Goal: Task Accomplishment & Management: Manage account settings

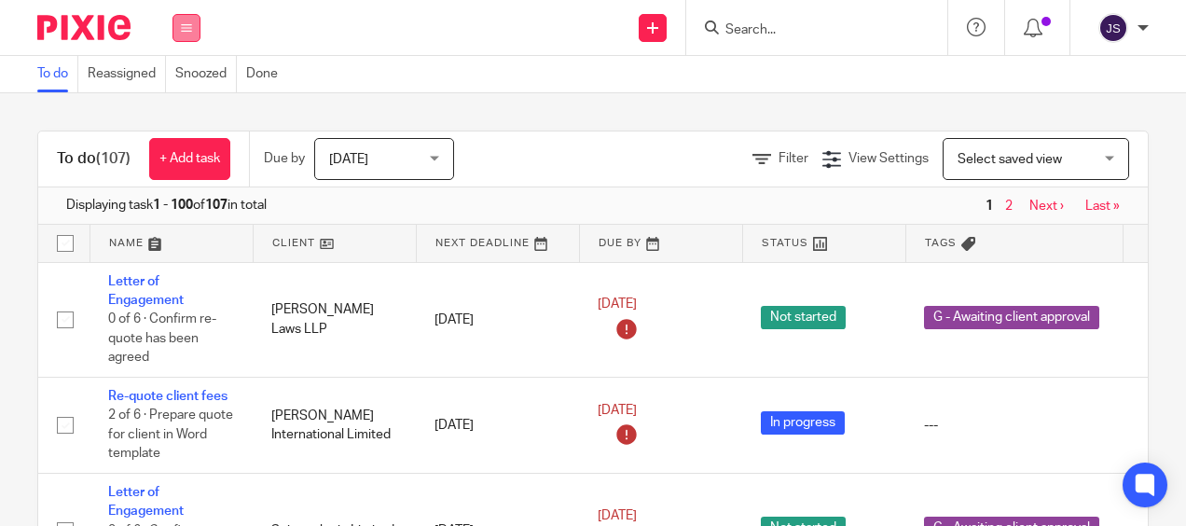
click at [192, 38] on button at bounding box center [186, 28] width 28 height 28
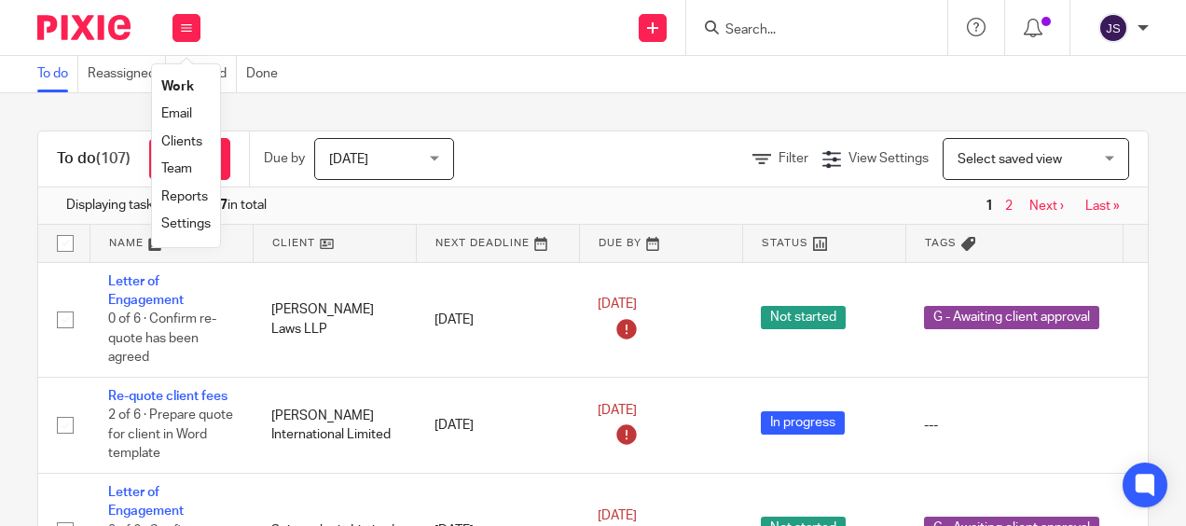
click at [185, 172] on link "Team" at bounding box center [176, 168] width 31 height 13
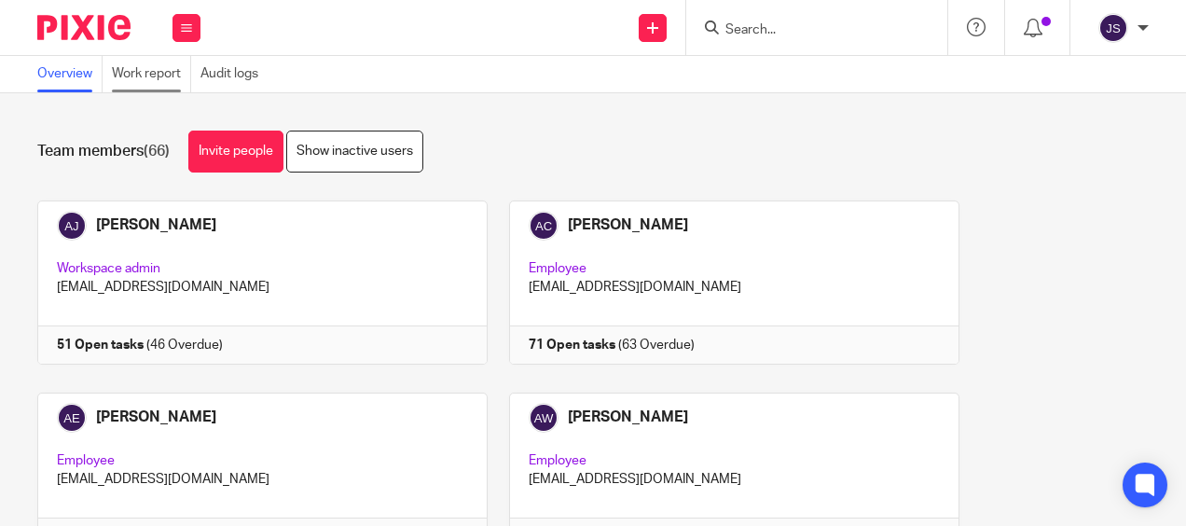
click at [157, 83] on link "Work report" at bounding box center [151, 74] width 79 height 36
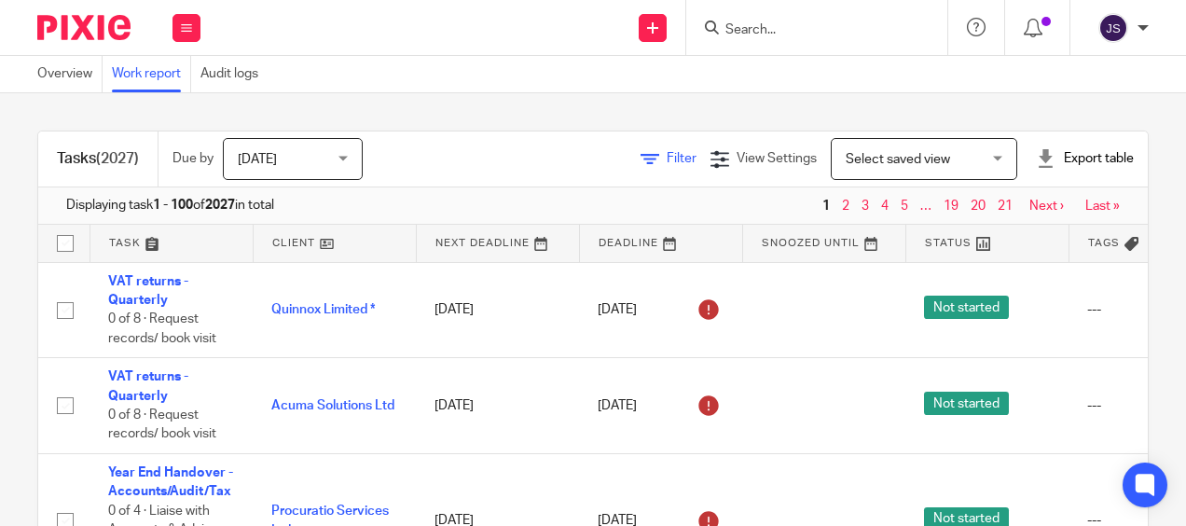
click at [666, 154] on span "Filter" at bounding box center [681, 158] width 30 height 13
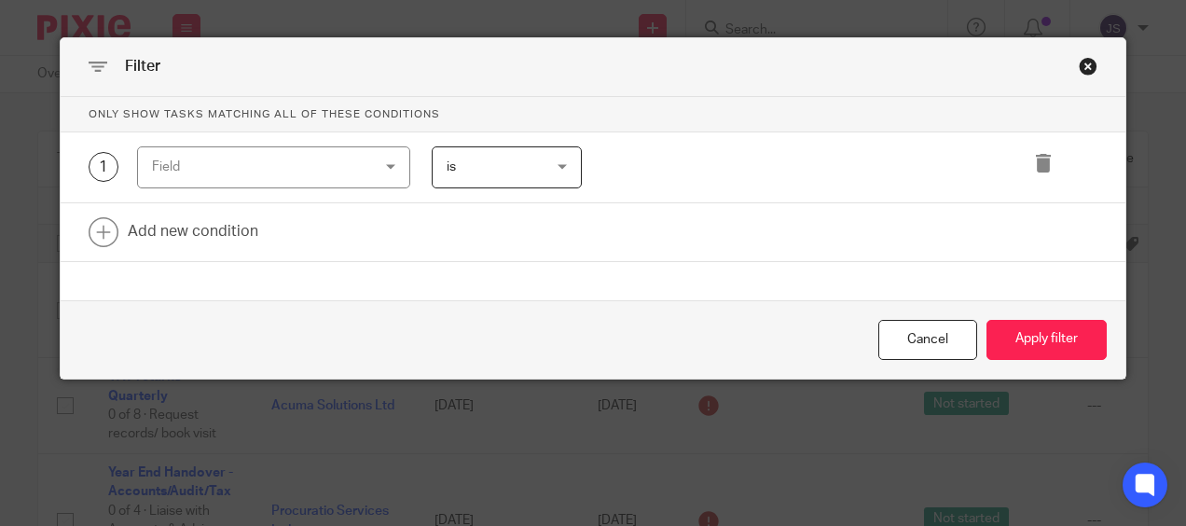
click at [300, 172] on div "Field" at bounding box center [255, 166] width 206 height 39
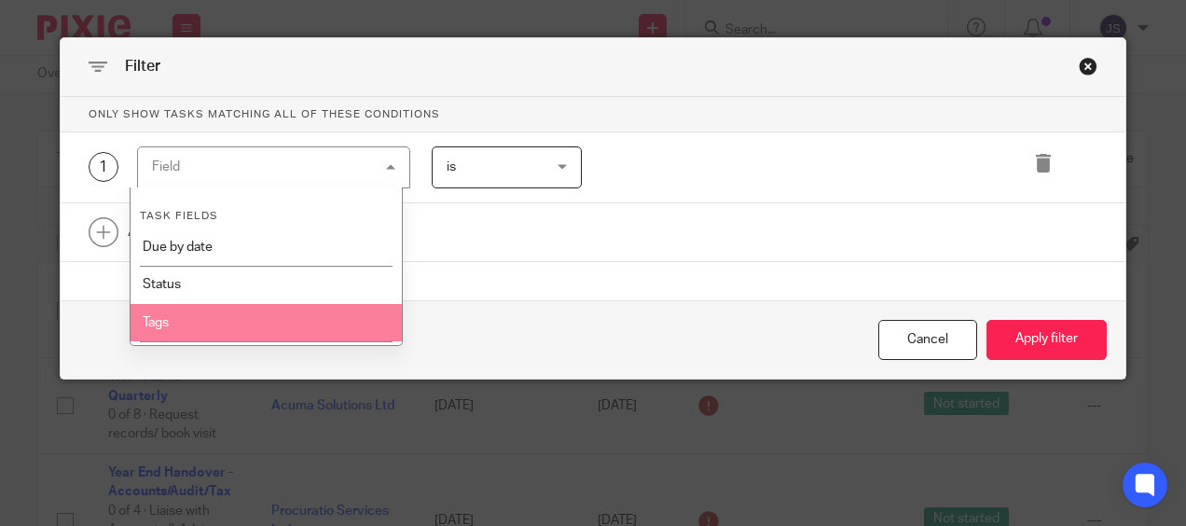
click at [301, 309] on li "Tags" at bounding box center [266, 322] width 272 height 37
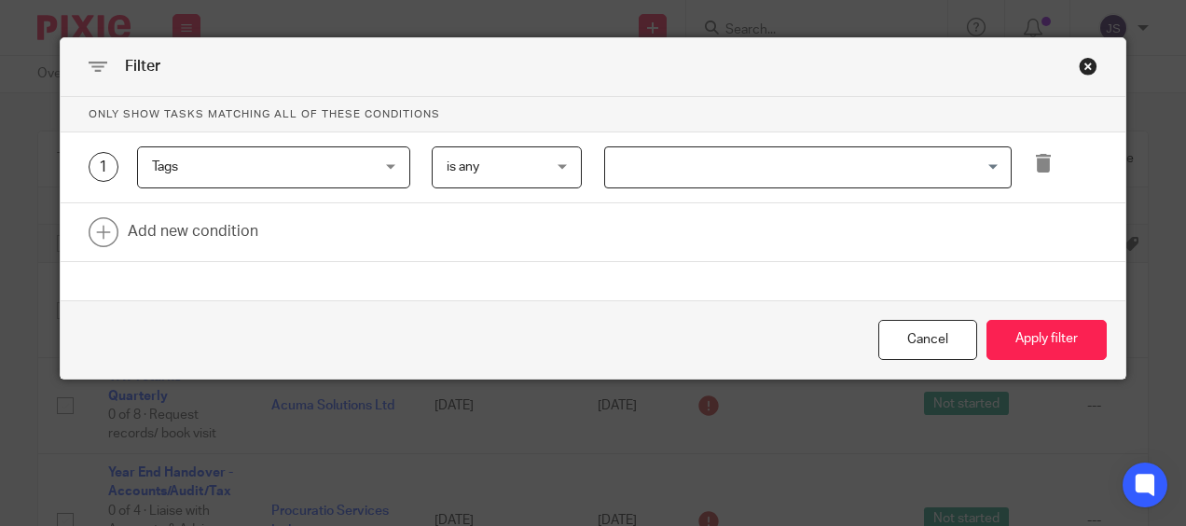
click at [628, 135] on div "1 Tags Tags Task fields Due by date Status Tags Created on Default assignee Ass…" at bounding box center [593, 167] width 1065 height 71
click at [627, 172] on input "Search for option" at bounding box center [803, 167] width 393 height 33
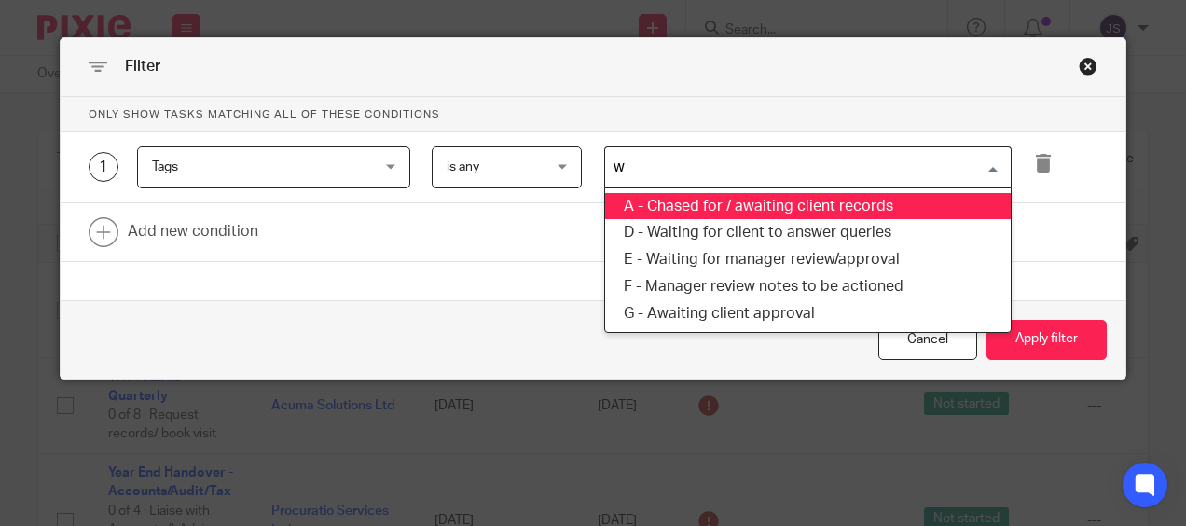
type input "wa"
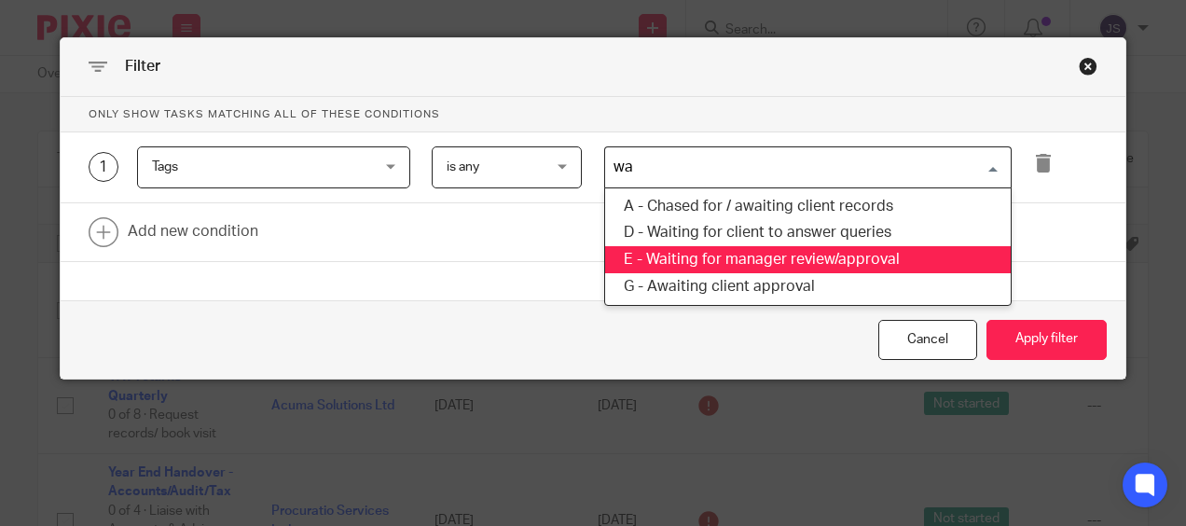
click at [677, 267] on li "E - Waiting for manager review/approval" at bounding box center [807, 259] width 405 height 27
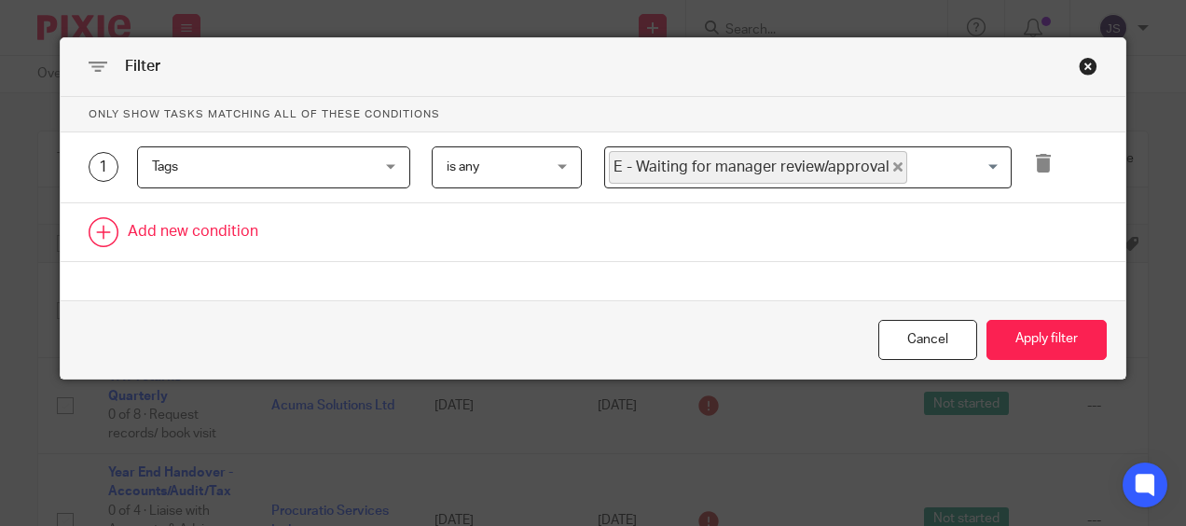
click at [172, 231] on link at bounding box center [593, 232] width 1065 height 58
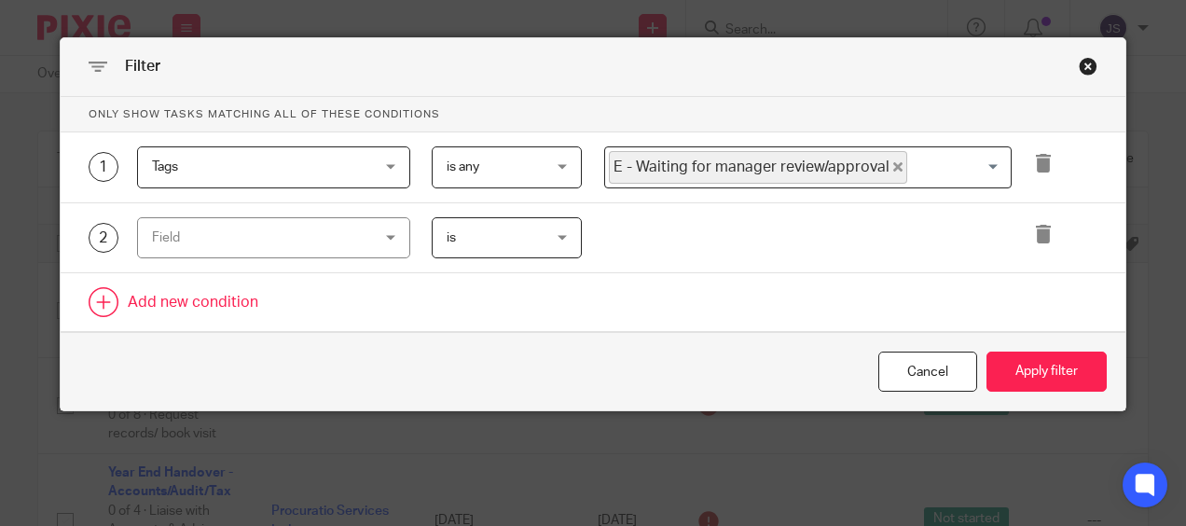
click at [172, 231] on div "Field" at bounding box center [255, 237] width 206 height 39
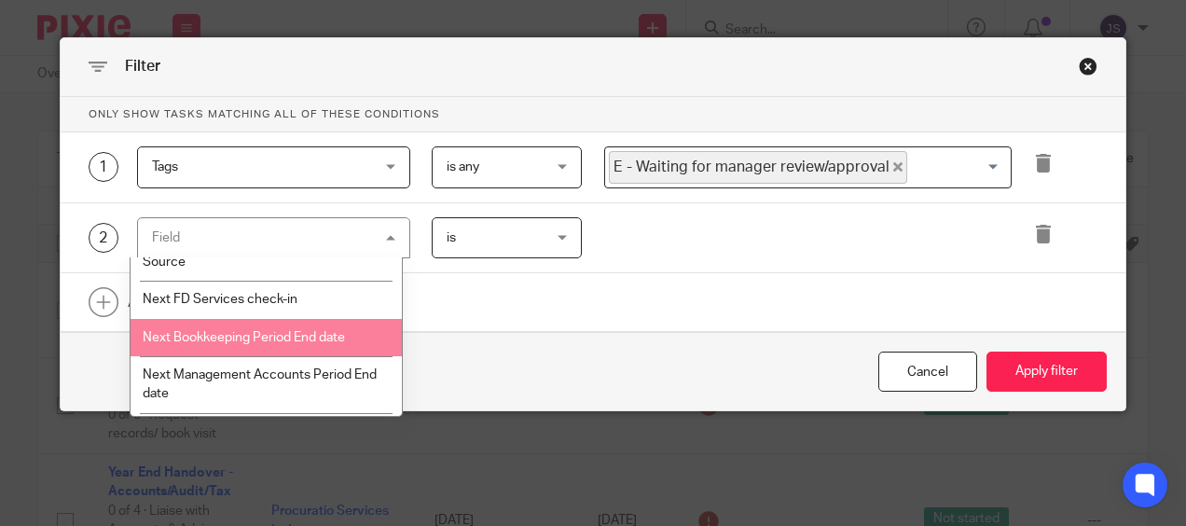
scroll to position [2144, 0]
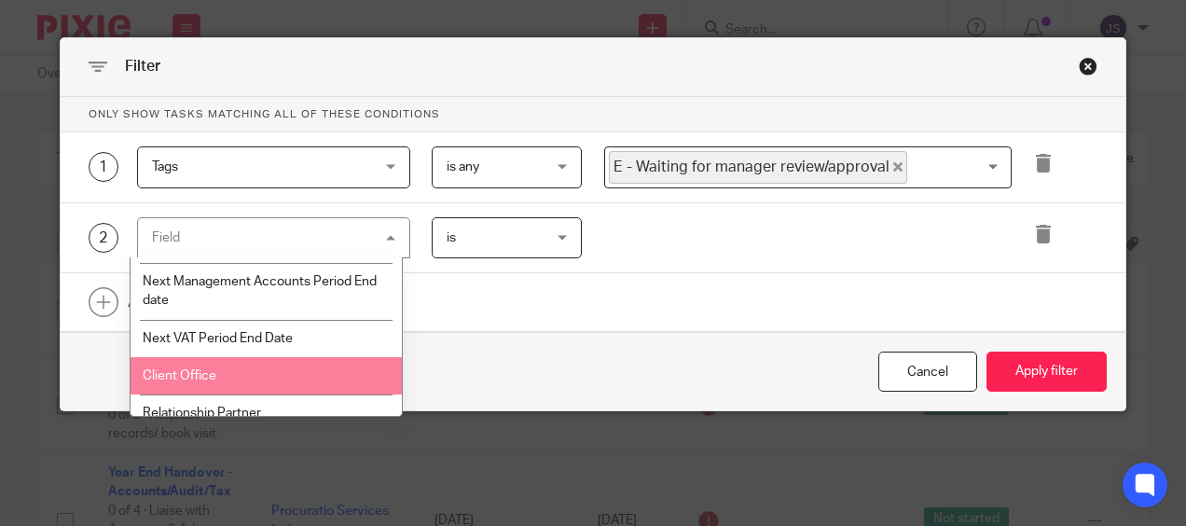
click at [285, 375] on li "Client Office" at bounding box center [266, 375] width 272 height 37
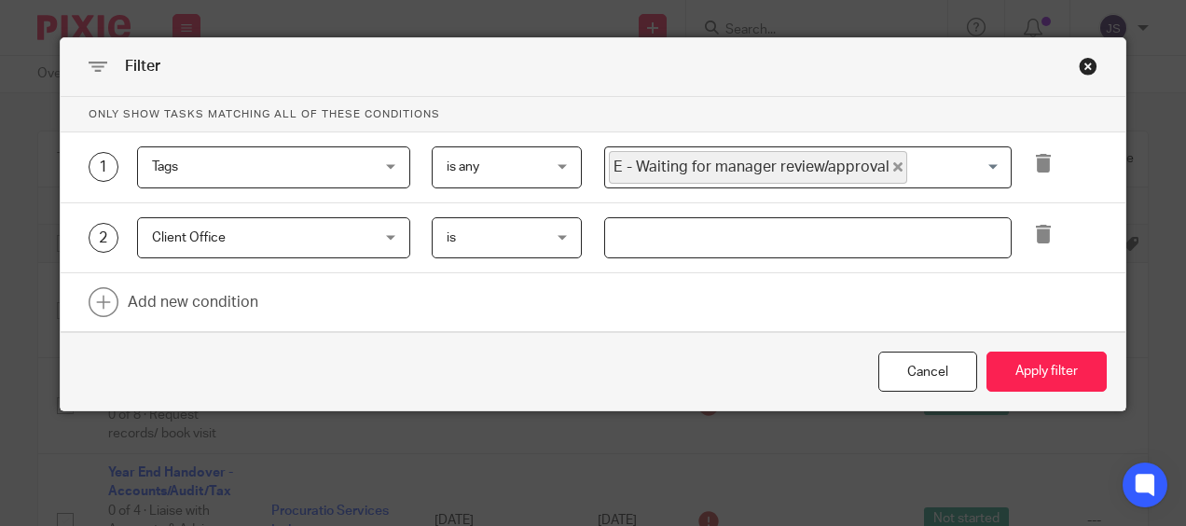
click at [596, 245] on div at bounding box center [797, 238] width 430 height 42
click at [613, 229] on input "text" at bounding box center [807, 238] width 407 height 42
type input "Stevenage"
click at [1043, 377] on button "Apply filter" at bounding box center [1046, 371] width 120 height 40
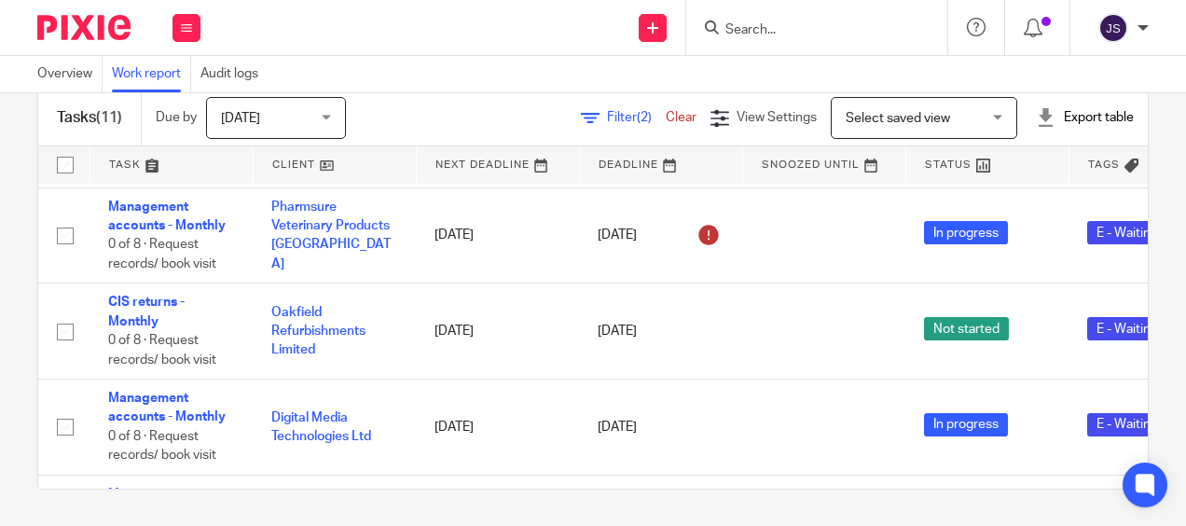
scroll to position [763, 0]
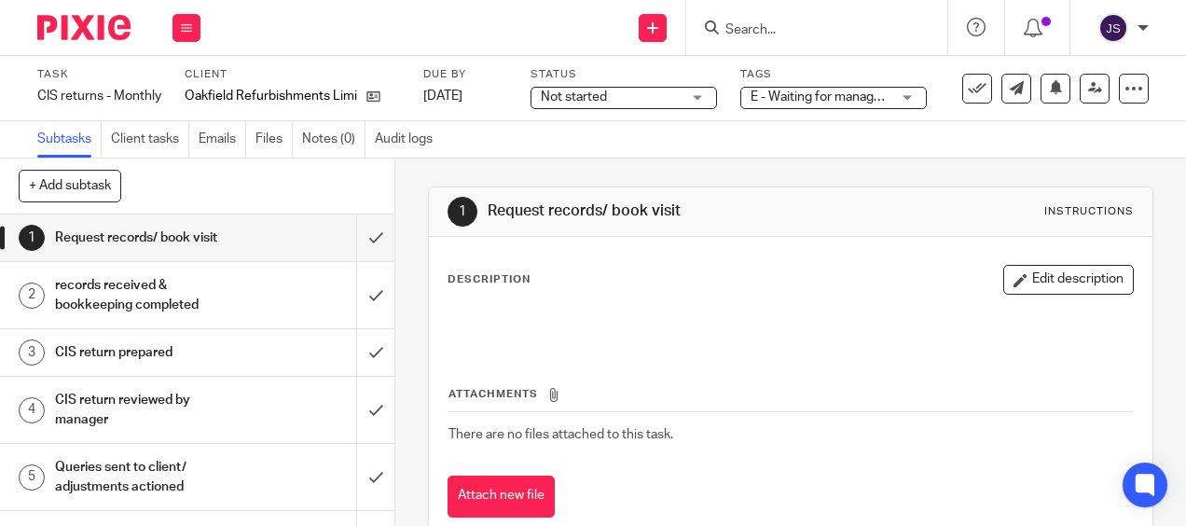
click at [142, 407] on h1 "CIS return reviewed by manager" at bounding box center [149, 410] width 188 height 48
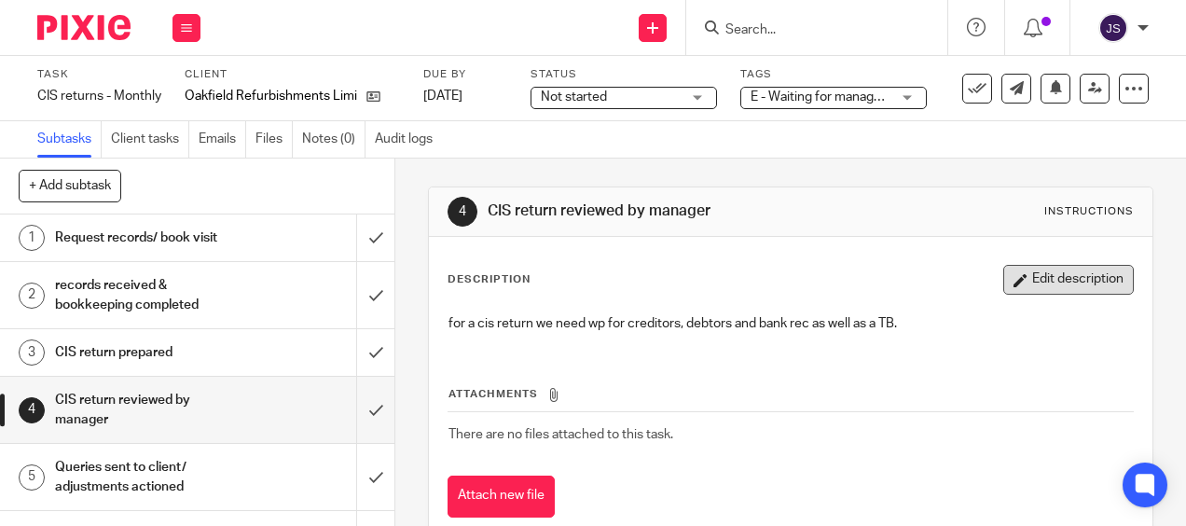
click at [1043, 281] on button "Edit description" at bounding box center [1068, 280] width 130 height 30
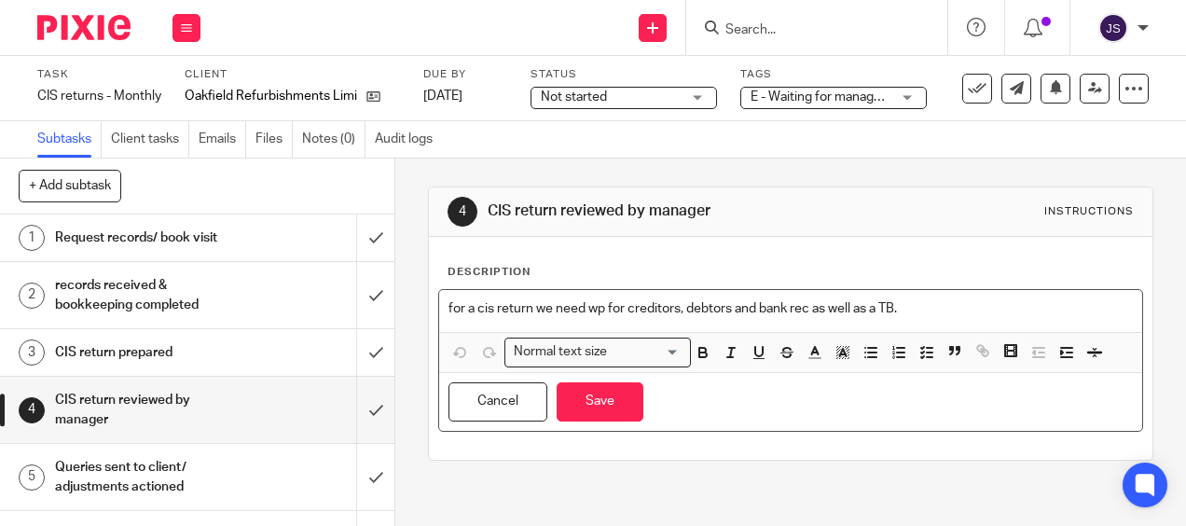
click at [934, 300] on p "for a cis return we need wp for creditors, debtors and bank rec as well as a TB." at bounding box center [789, 308] width 683 height 19
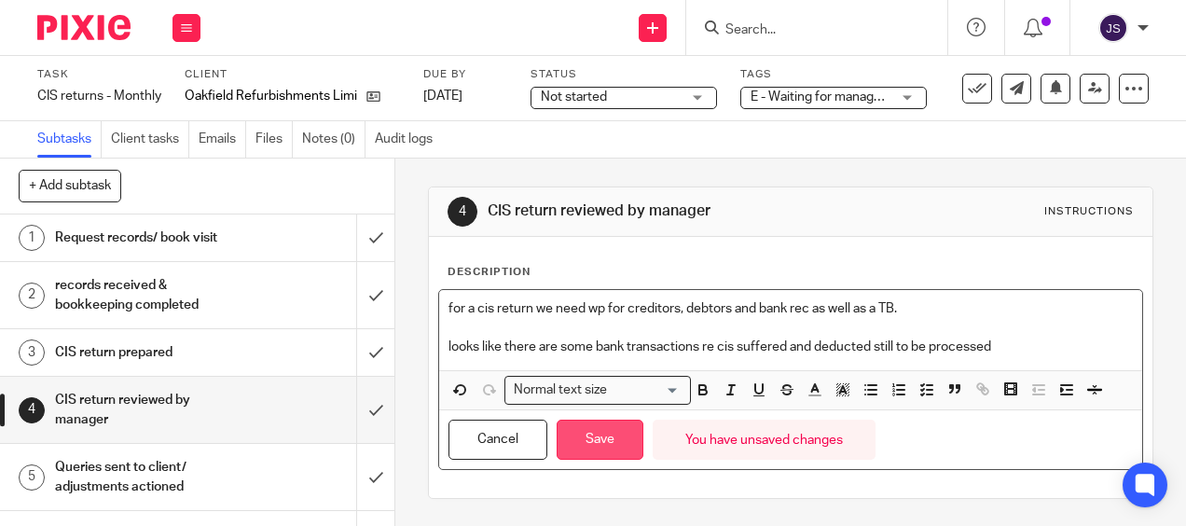
click at [607, 448] on button "Save" at bounding box center [599, 439] width 87 height 40
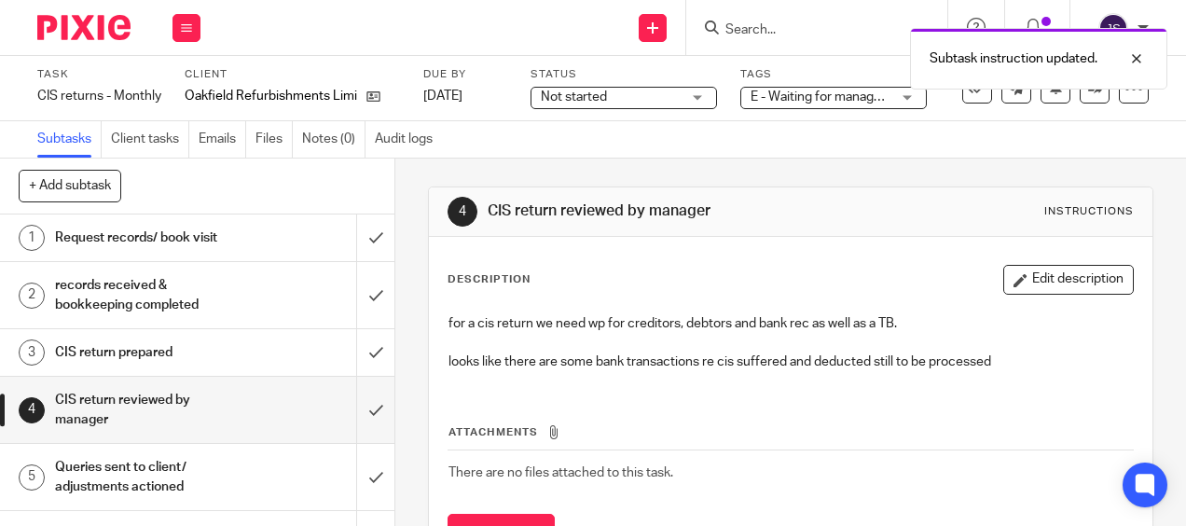
click at [860, 107] on div "E - Waiting for manager review/approval" at bounding box center [833, 98] width 186 height 22
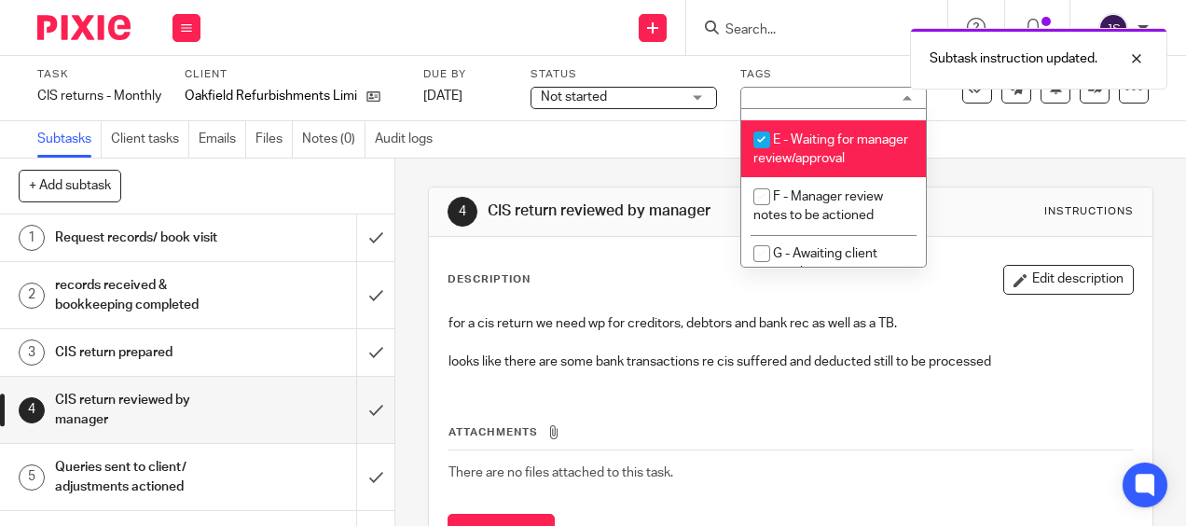
scroll to position [280, 0]
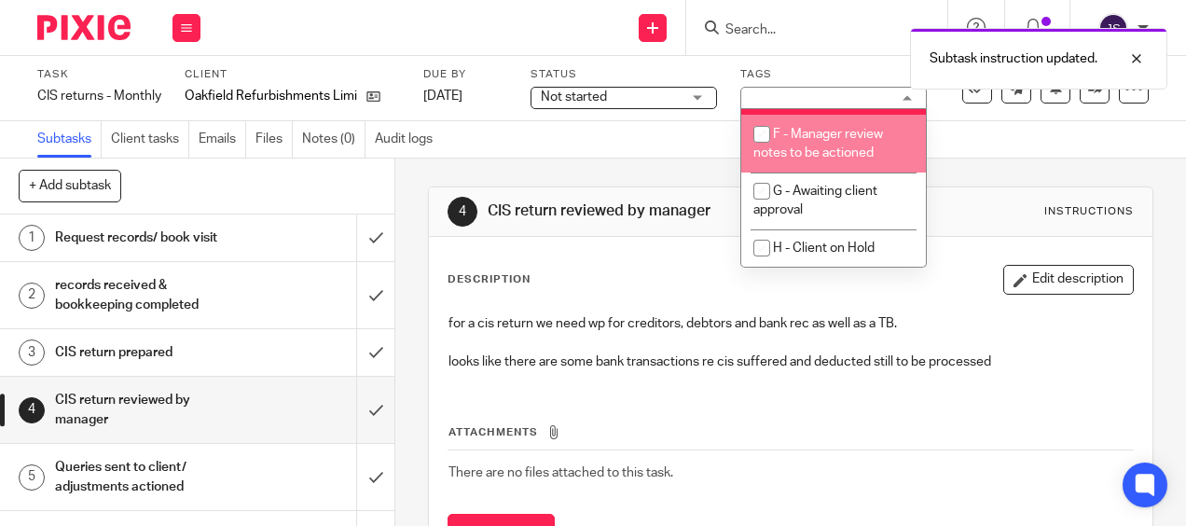
click at [818, 160] on span "F - Manager review notes to be actioned" at bounding box center [818, 144] width 130 height 33
checkbox input "true"
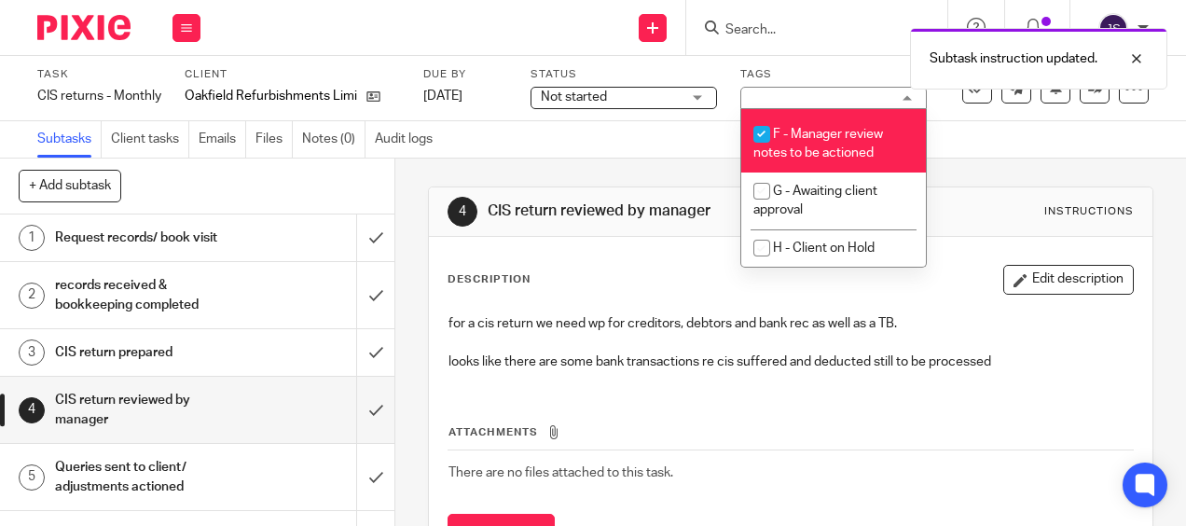
click at [812, 103] on span "E - Waiting for manager review/approval" at bounding box center [830, 87] width 155 height 33
checkbox input "false"
click at [990, 157] on div "Subtasks Client tasks Emails Files Notes (0) Audit logs" at bounding box center [593, 139] width 1186 height 37
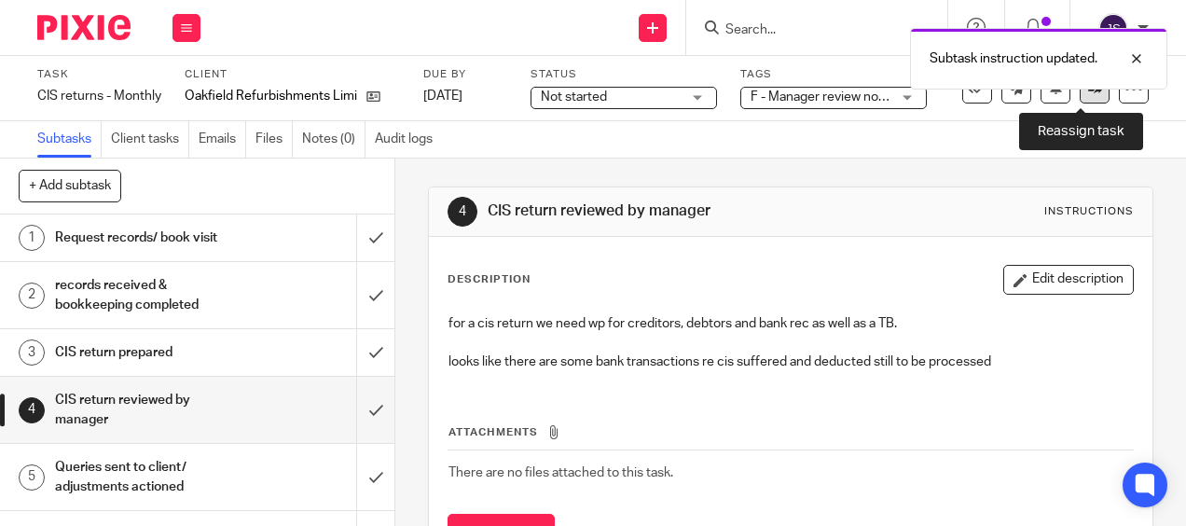
click at [1079, 99] on link at bounding box center [1094, 89] width 30 height 30
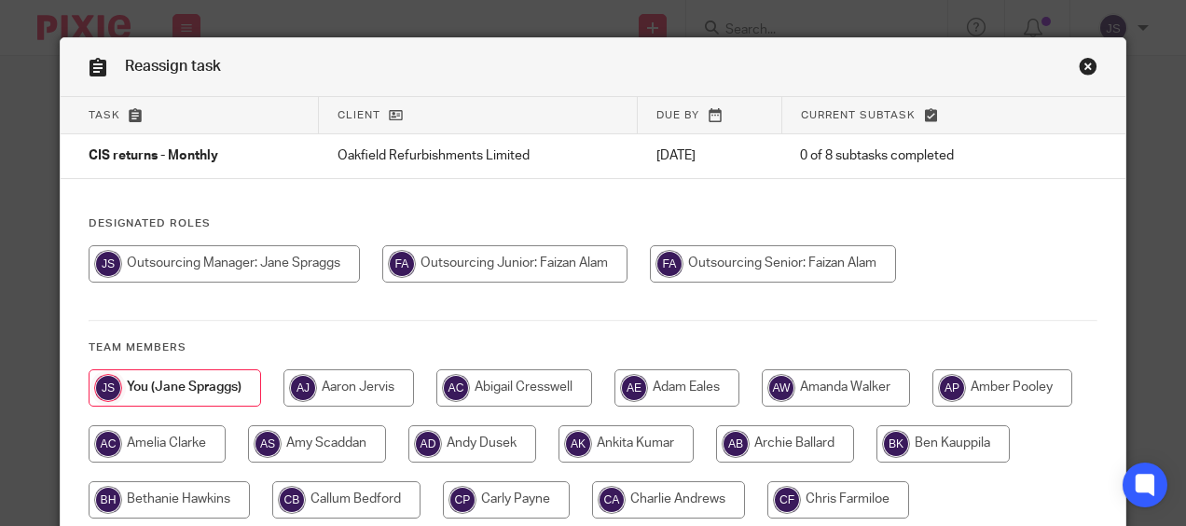
click at [775, 275] on input "radio" at bounding box center [773, 263] width 246 height 37
radio input "true"
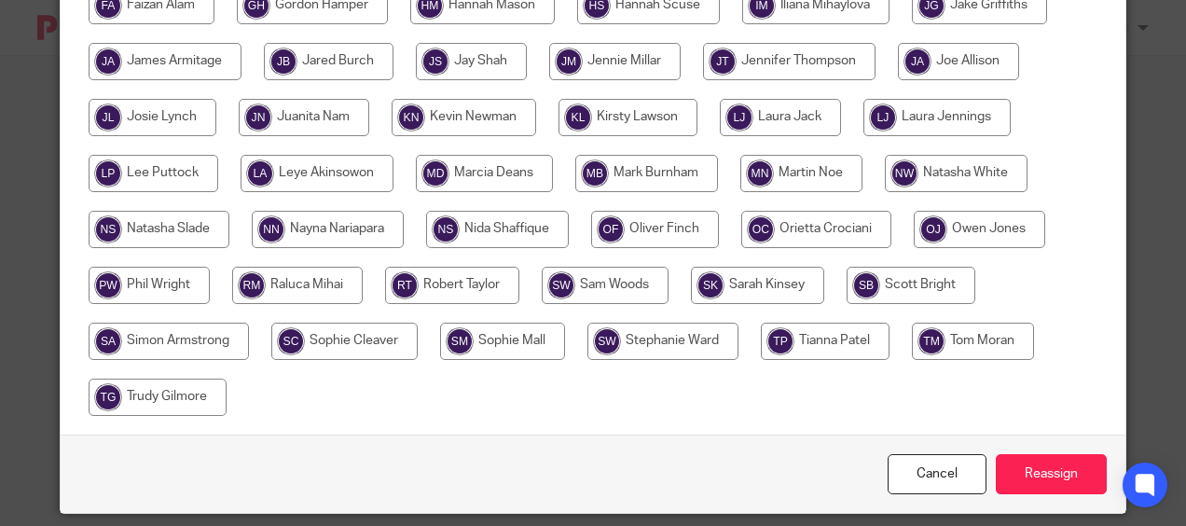
scroll to position [629, 0]
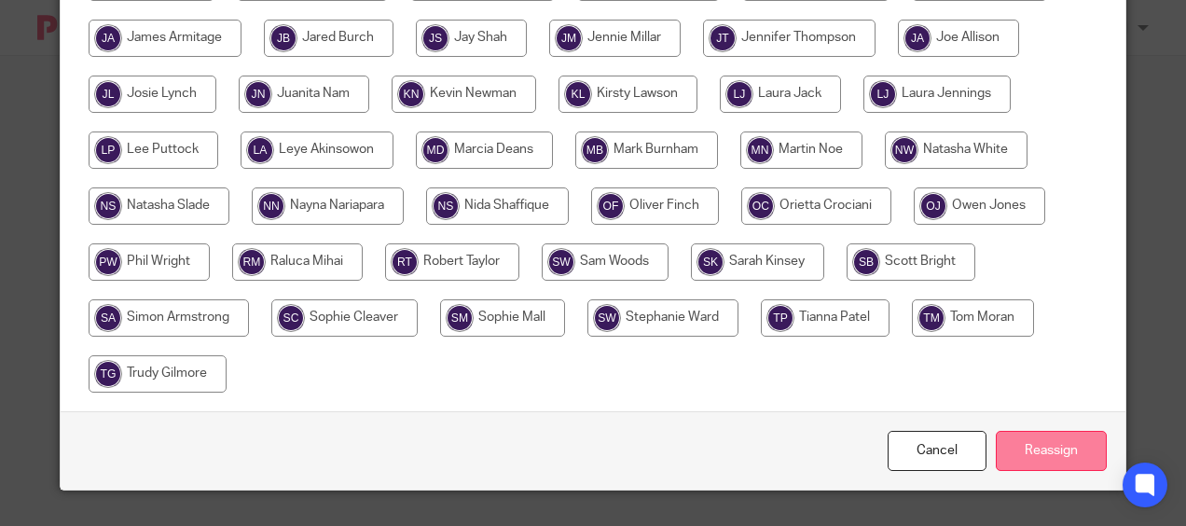
click at [1095, 444] on input "Reassign" at bounding box center [1050, 451] width 111 height 40
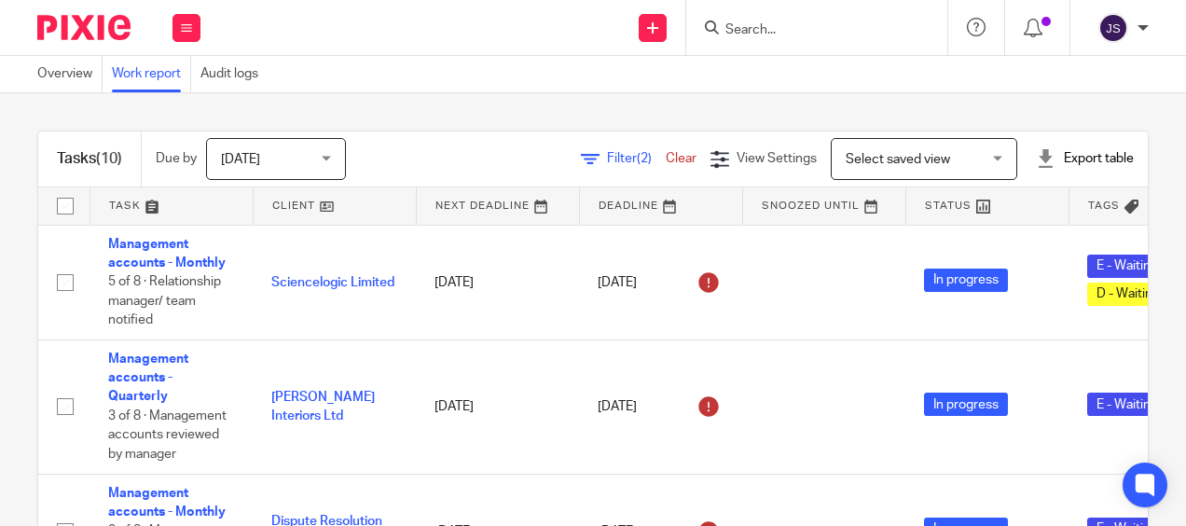
click at [808, 91] on div "Overview Work report Audit logs" at bounding box center [593, 74] width 1186 height 37
click at [607, 155] on span "Filter (2)" at bounding box center [636, 158] width 59 height 13
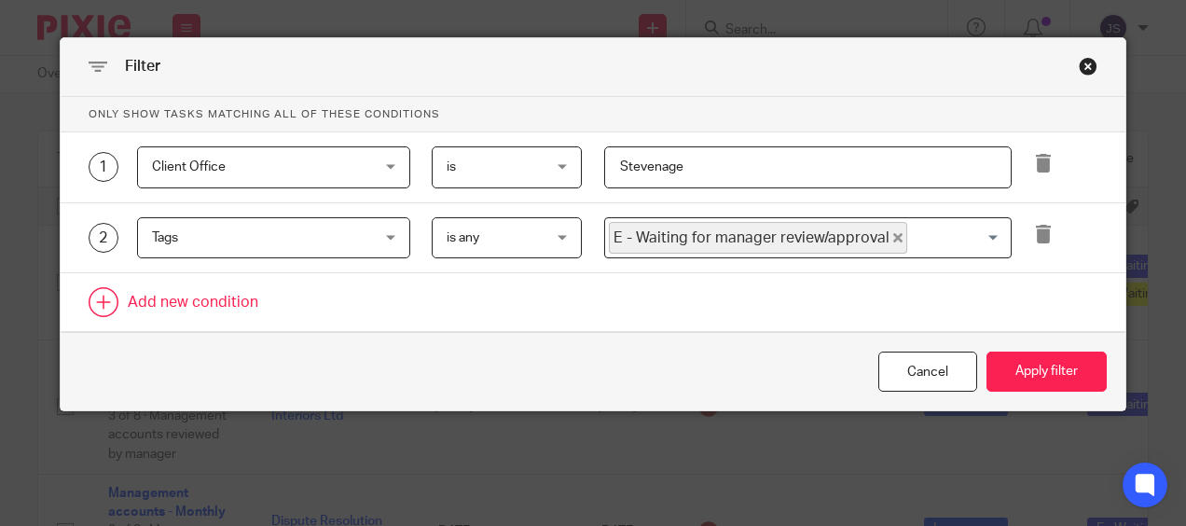
click at [210, 297] on link at bounding box center [593, 302] width 1065 height 58
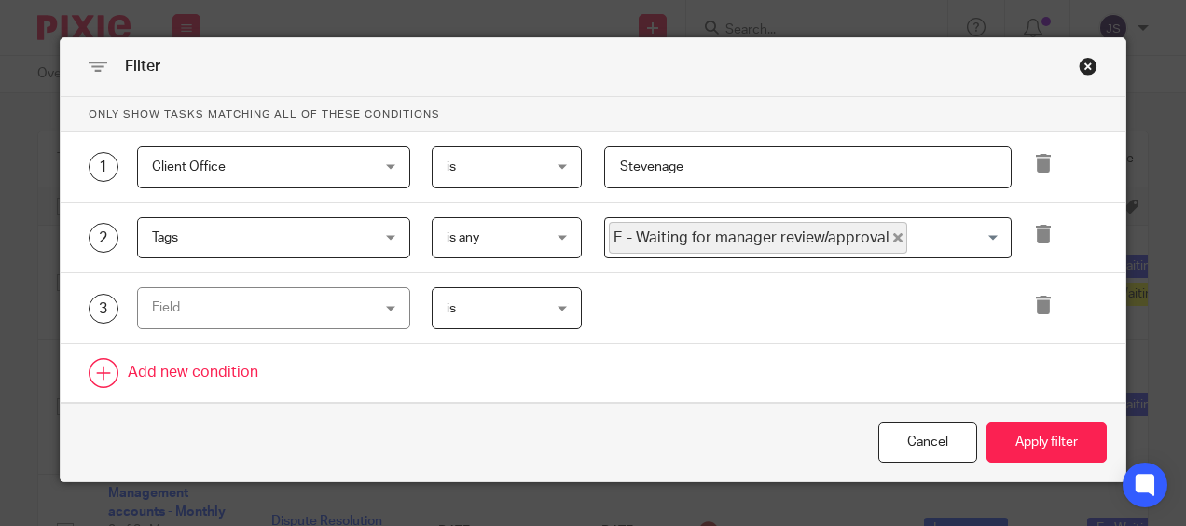
click at [210, 297] on div "Field" at bounding box center [255, 307] width 206 height 39
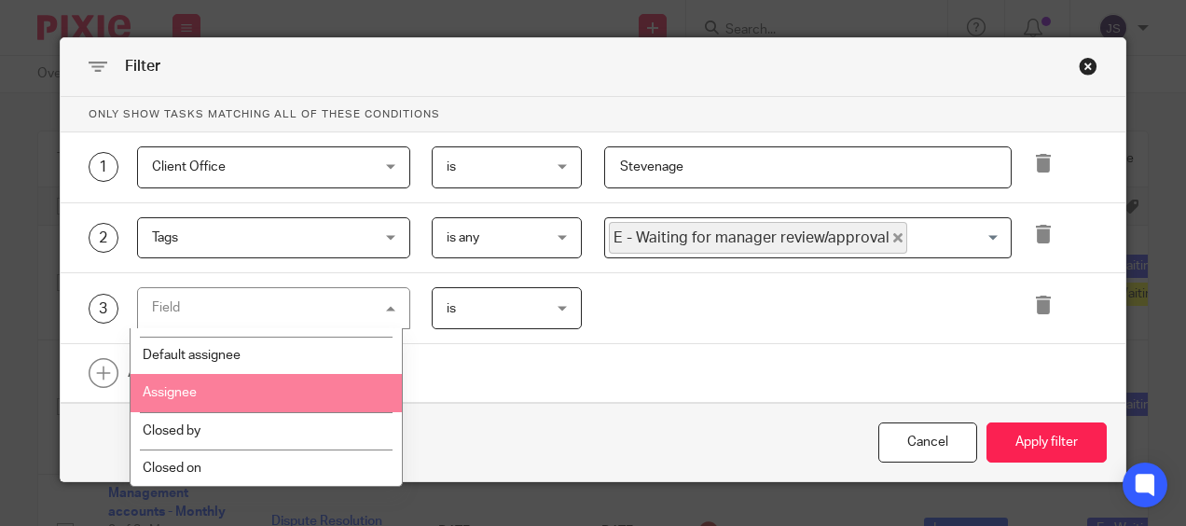
scroll to position [186, 0]
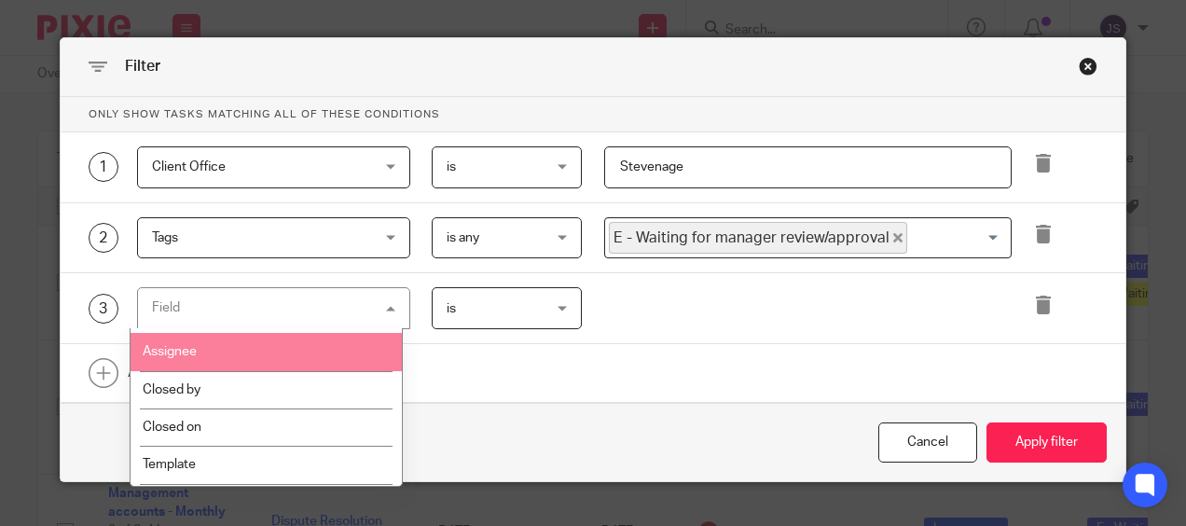
click at [216, 364] on li "Assignee" at bounding box center [266, 351] width 272 height 37
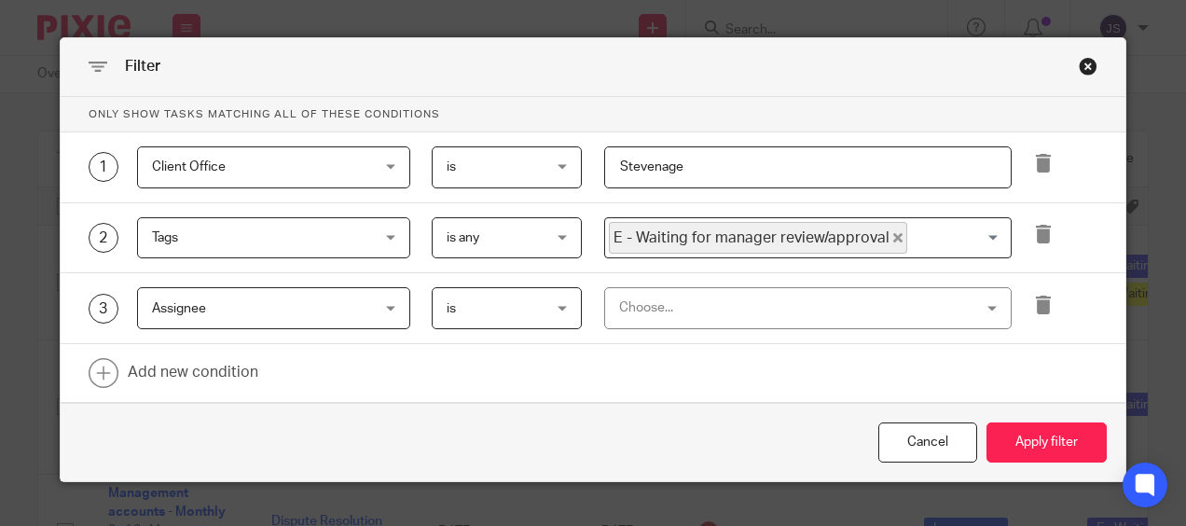
click at [661, 309] on div "Choose..." at bounding box center [775, 307] width 313 height 39
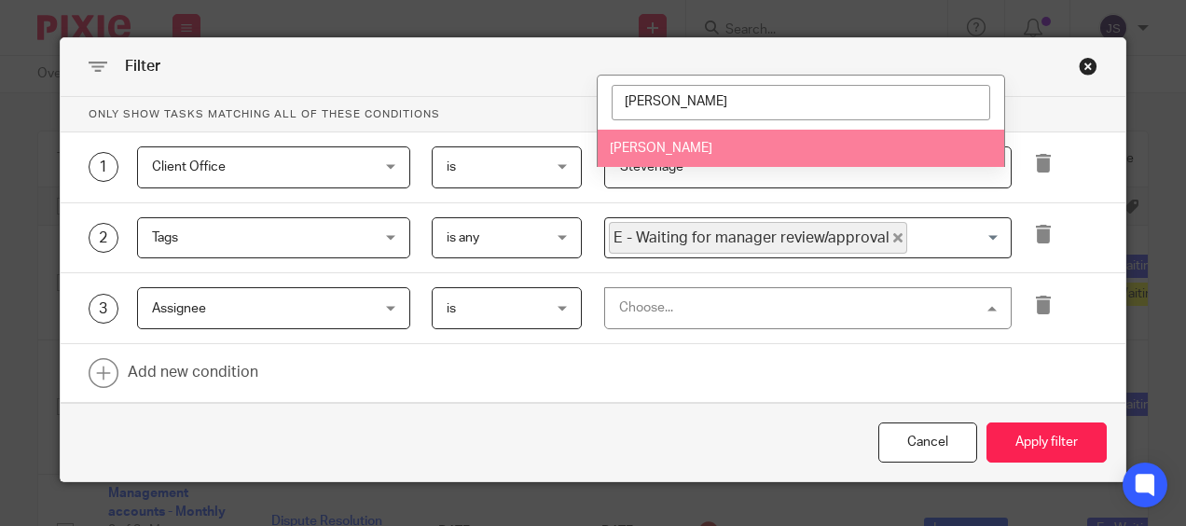
type input "jane"
click at [641, 148] on span "[PERSON_NAME]" at bounding box center [661, 148] width 103 height 13
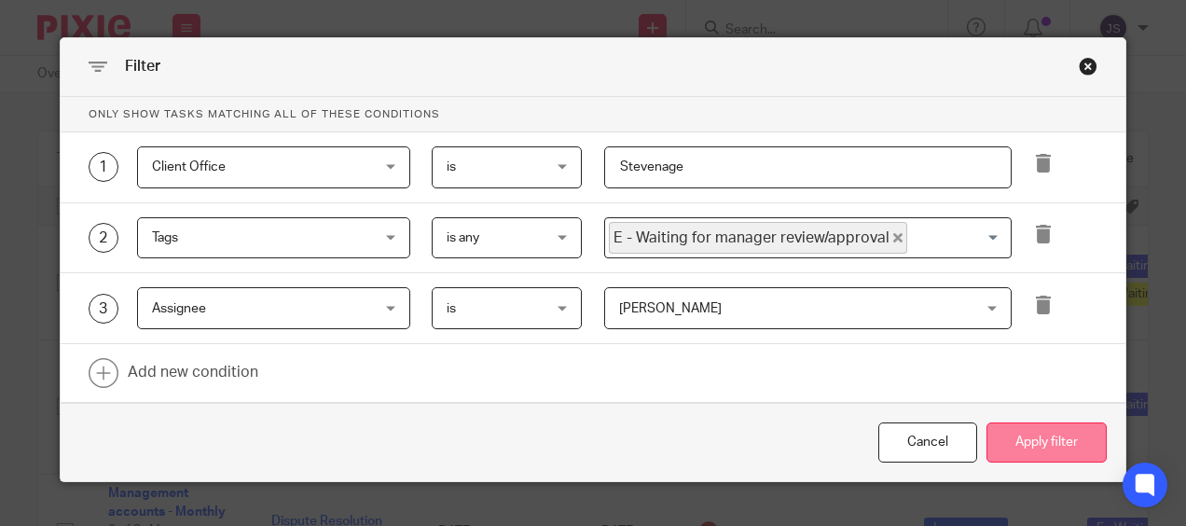
click at [1031, 430] on button "Apply filter" at bounding box center [1046, 442] width 120 height 40
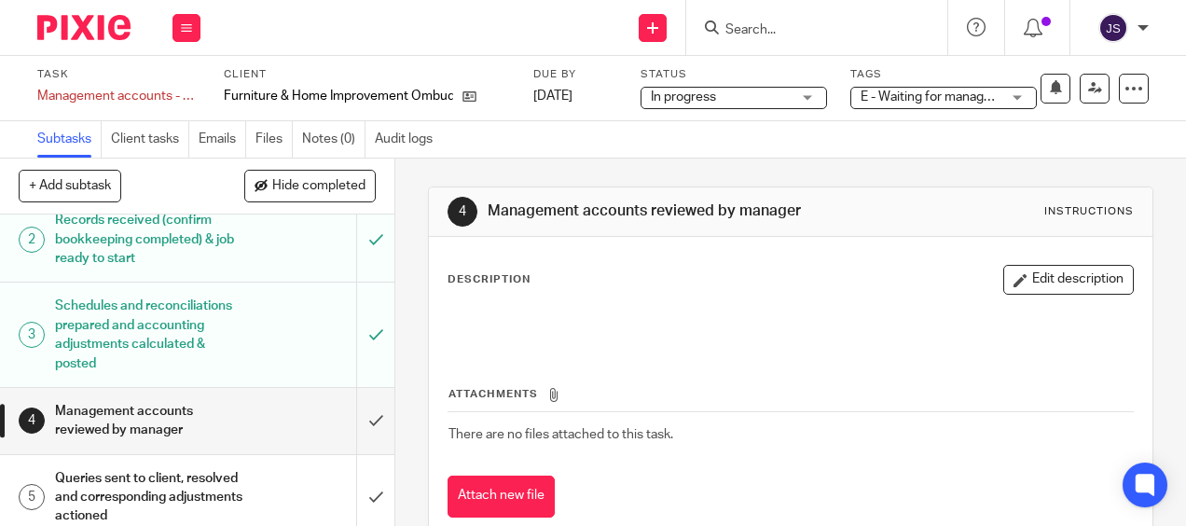
scroll to position [93, 0]
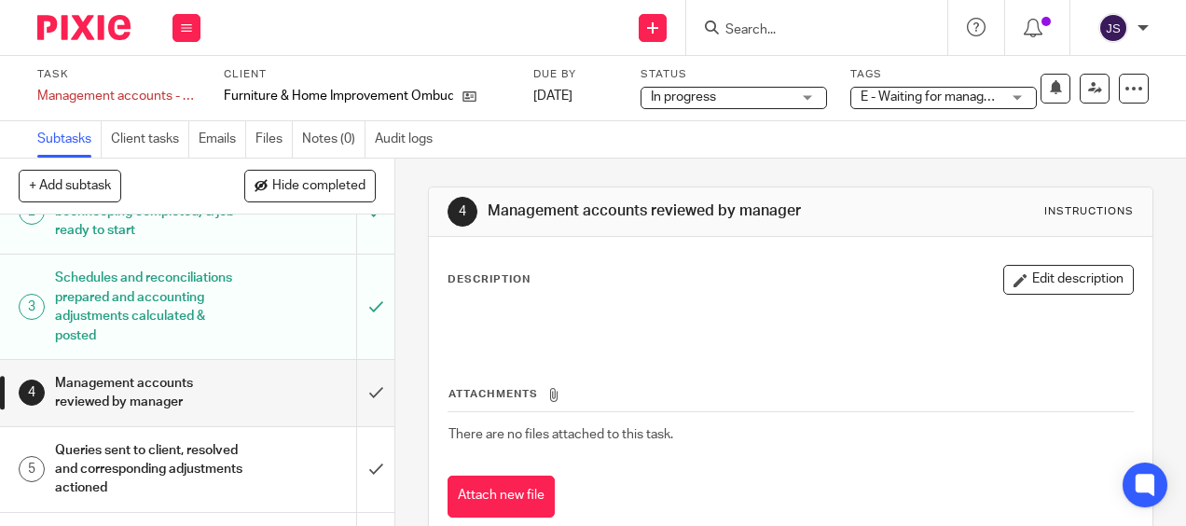
click at [145, 402] on h1 "Management accounts reviewed by manager" at bounding box center [149, 393] width 188 height 48
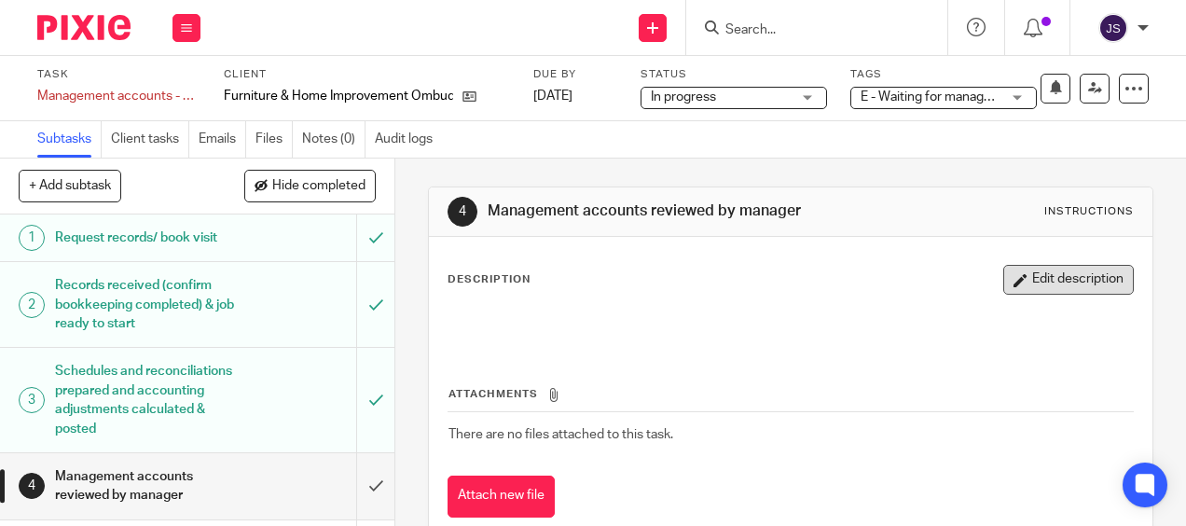
click at [1003, 293] on button "Edit description" at bounding box center [1068, 280] width 130 height 30
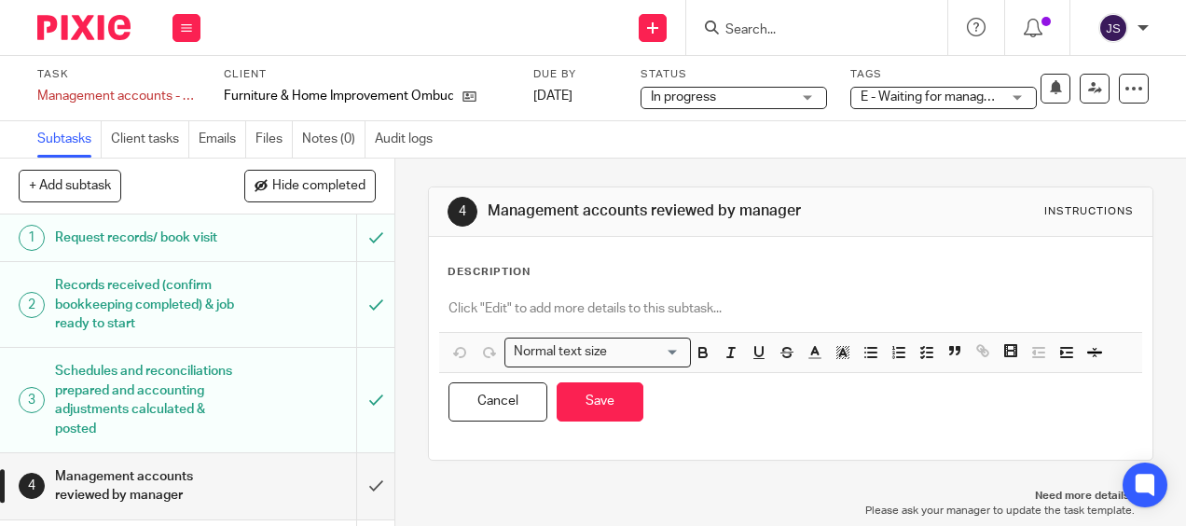
click at [535, 309] on p at bounding box center [789, 308] width 683 height 19
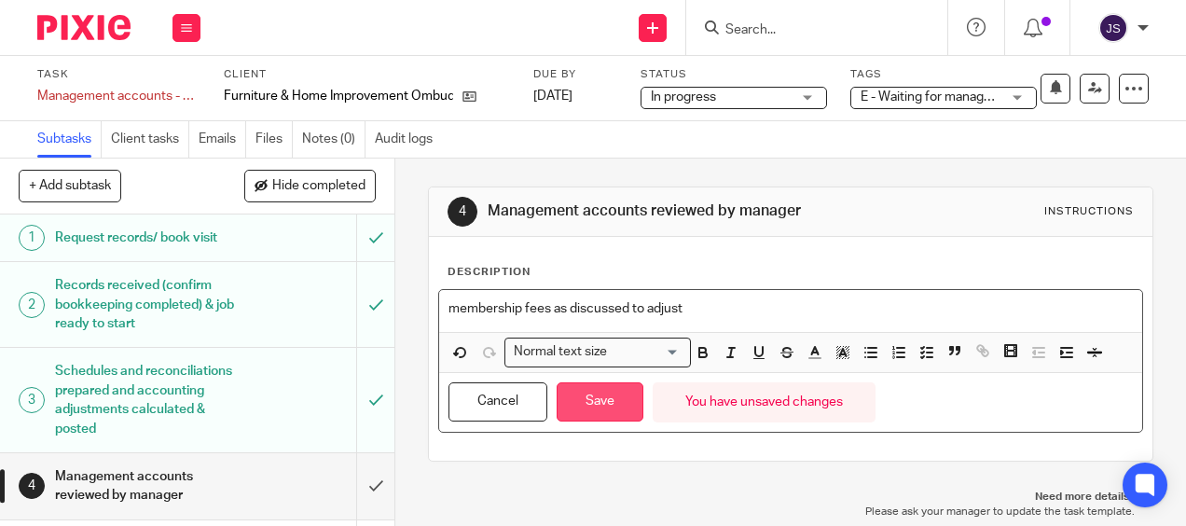
click at [588, 394] on button "Save" at bounding box center [599, 402] width 87 height 40
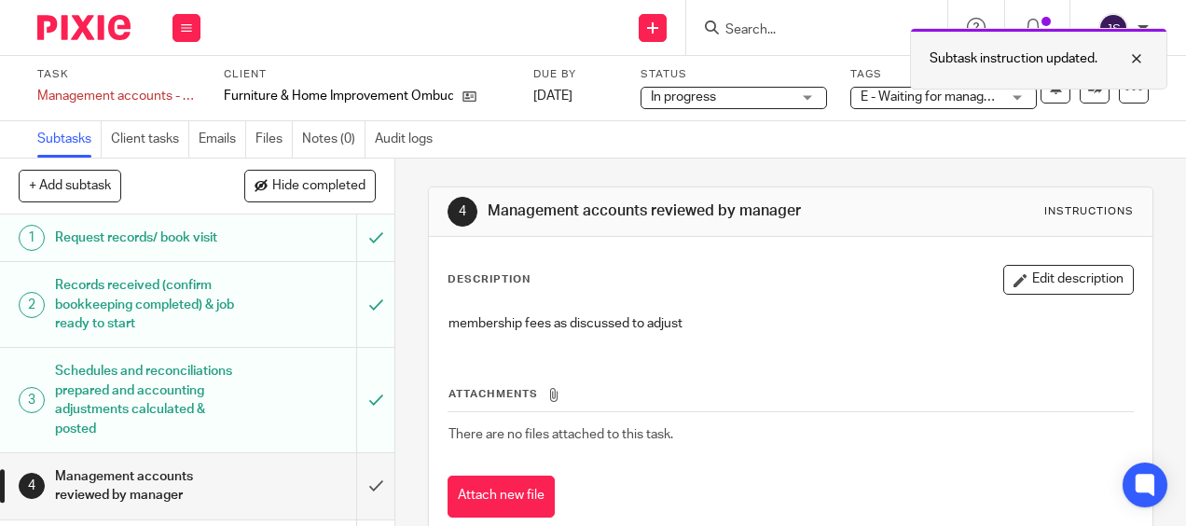
click at [984, 88] on div "Subtask instruction updated." at bounding box center [1038, 59] width 257 height 62
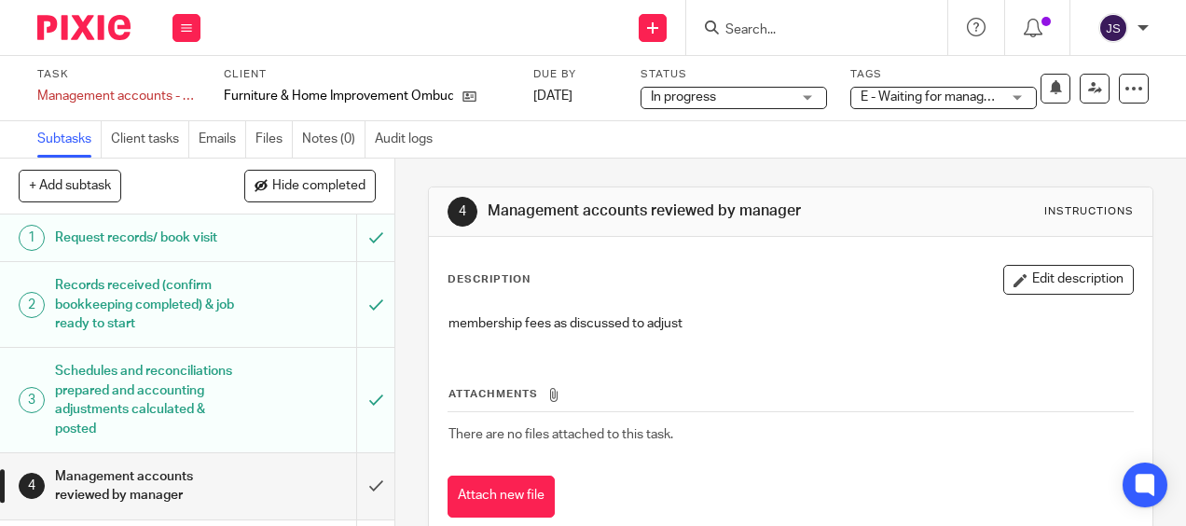
click at [995, 100] on span "E - Waiting for manager review/approval" at bounding box center [974, 96] width 229 height 13
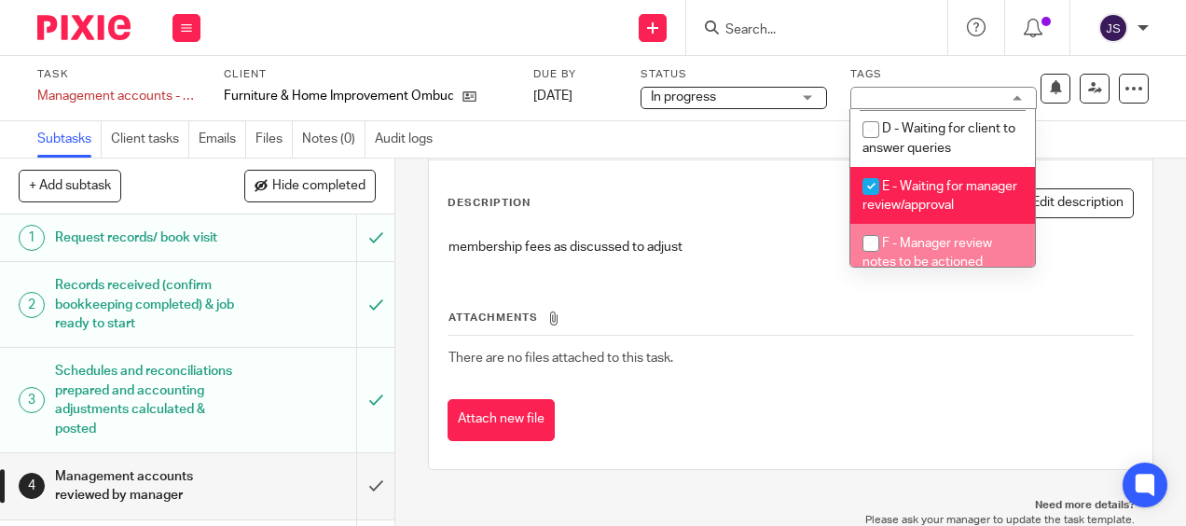
scroll to position [280, 0]
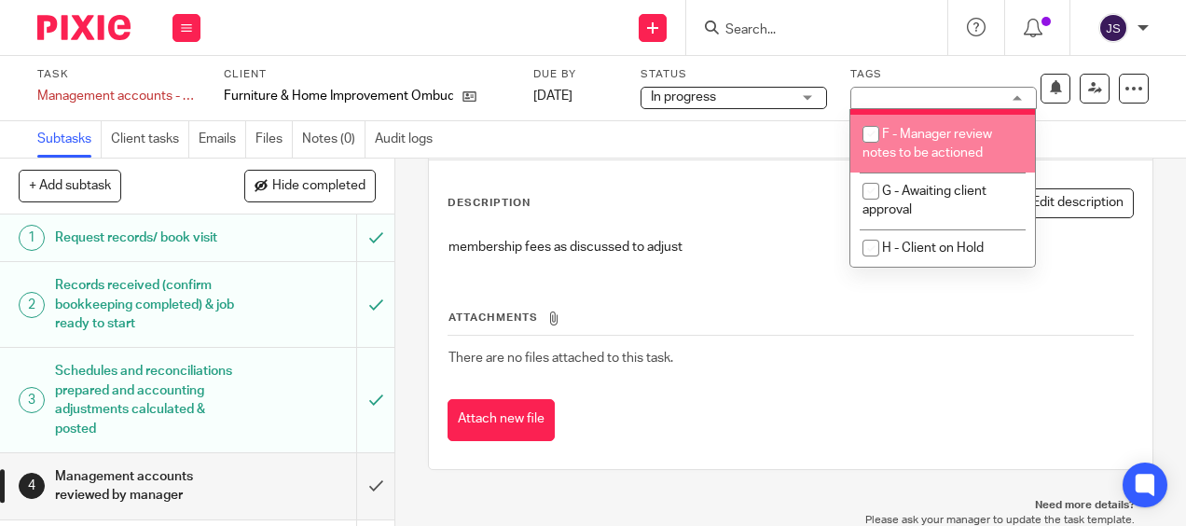
click at [930, 163] on li "F - Manager review notes to be actioned" at bounding box center [942, 143] width 185 height 57
checkbox input "true"
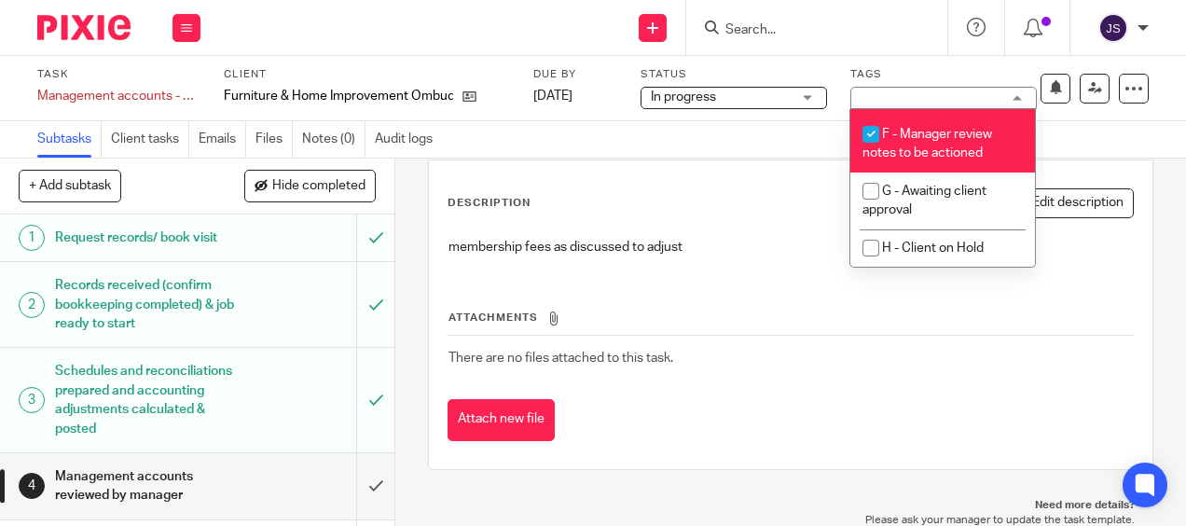
click at [910, 115] on li "E - Waiting for manager review/approval" at bounding box center [942, 86] width 185 height 57
checkbox input "false"
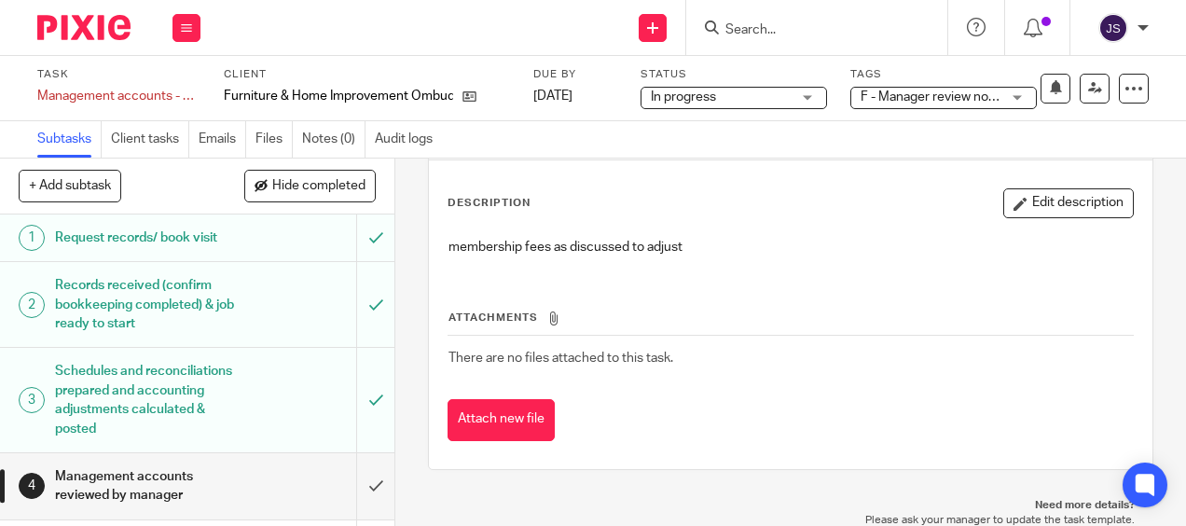
click at [772, 155] on div "Subtasks Client tasks Emails Files Notes (0) Audit logs" at bounding box center [593, 139] width 1186 height 37
click at [1088, 95] on icon at bounding box center [1095, 88] width 14 height 14
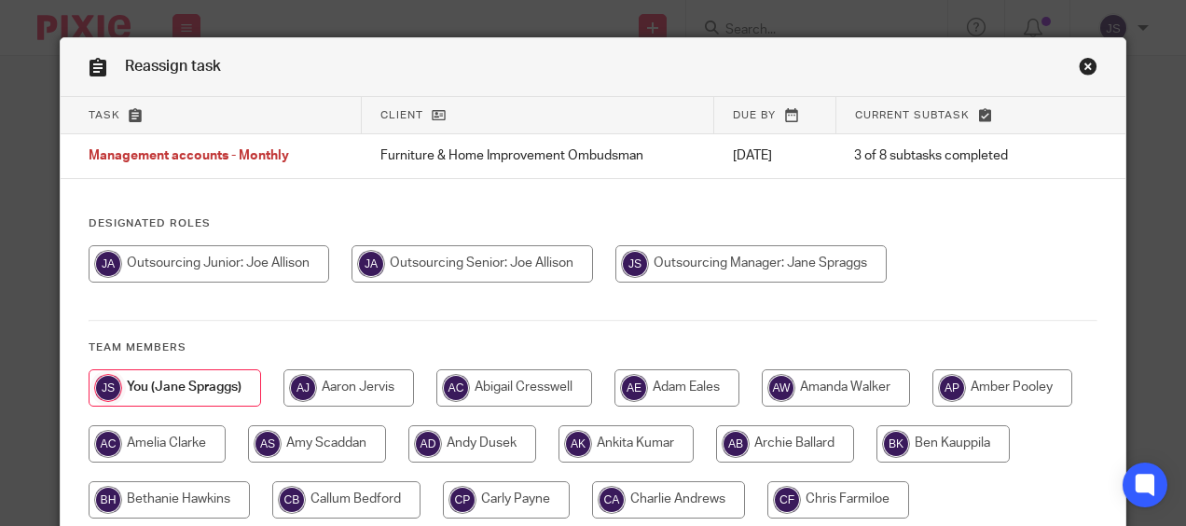
click at [579, 265] on input "radio" at bounding box center [471, 263] width 241 height 37
radio input "true"
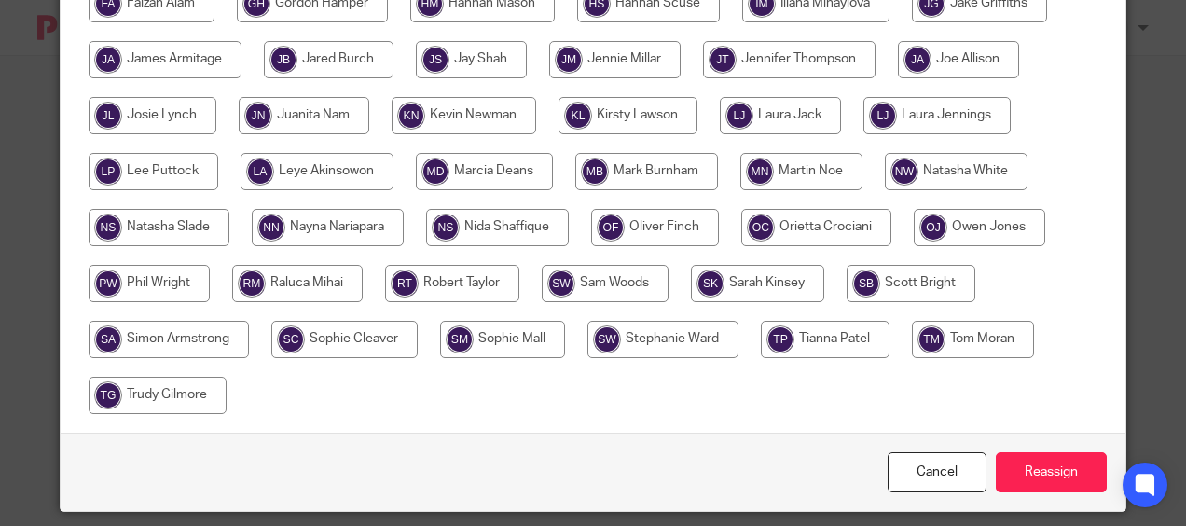
scroll to position [629, 0]
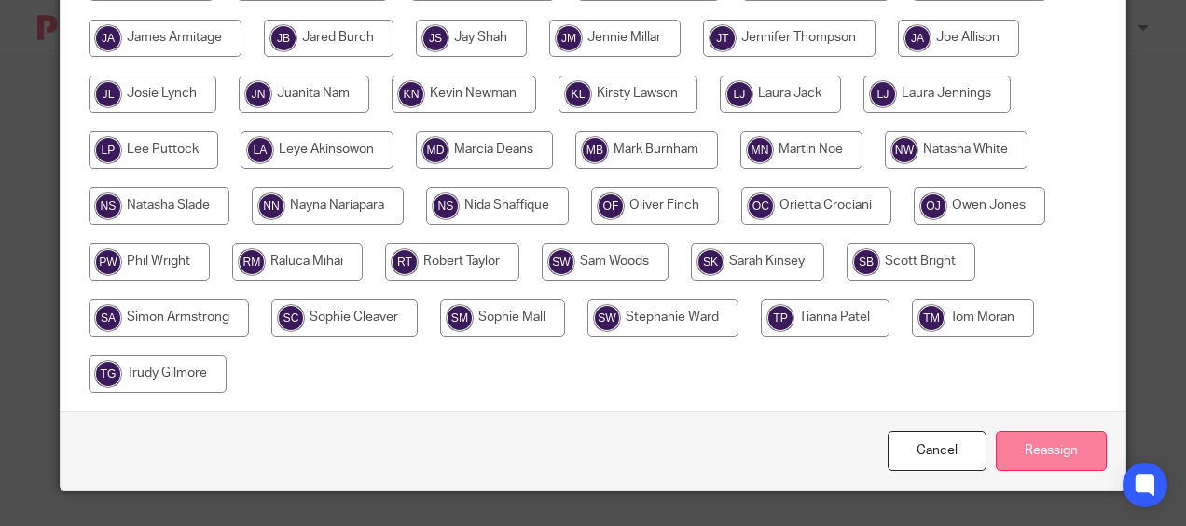
click at [1054, 434] on input "Reassign" at bounding box center [1050, 451] width 111 height 40
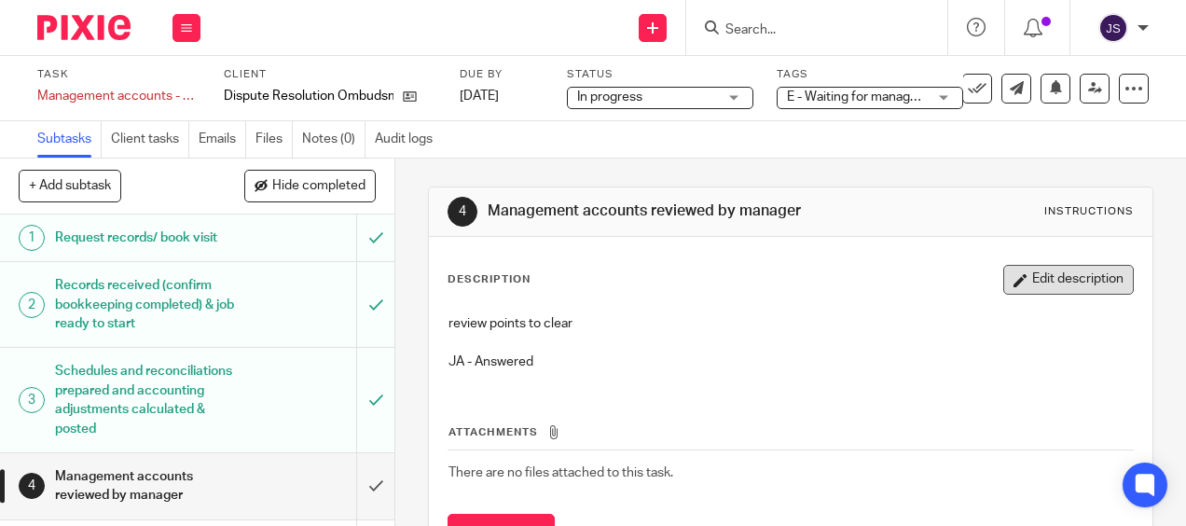
click at [1046, 280] on button "Edit description" at bounding box center [1068, 280] width 130 height 30
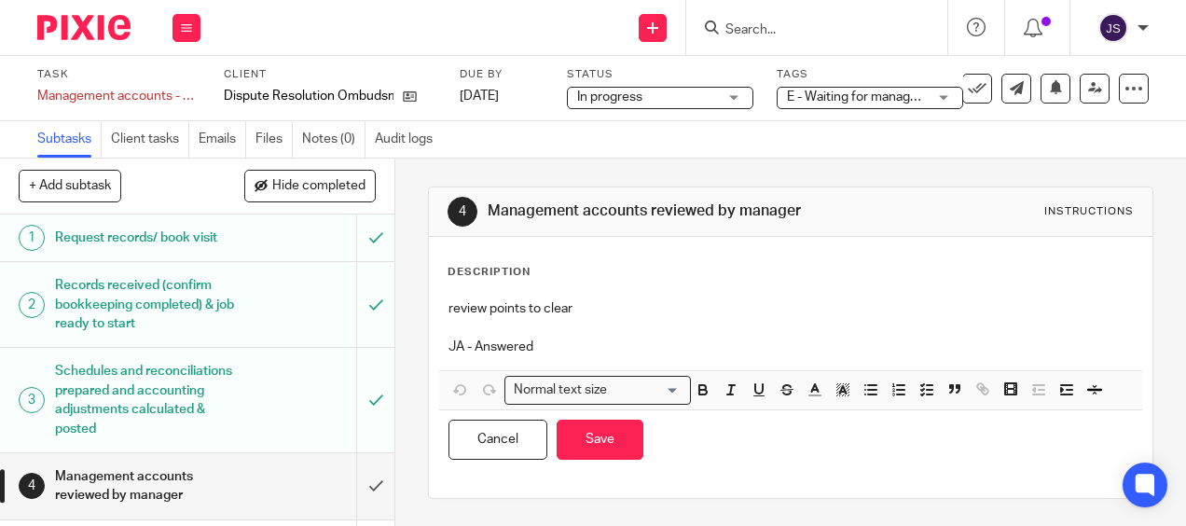
click at [636, 349] on p "JA - Answered" at bounding box center [789, 346] width 683 height 19
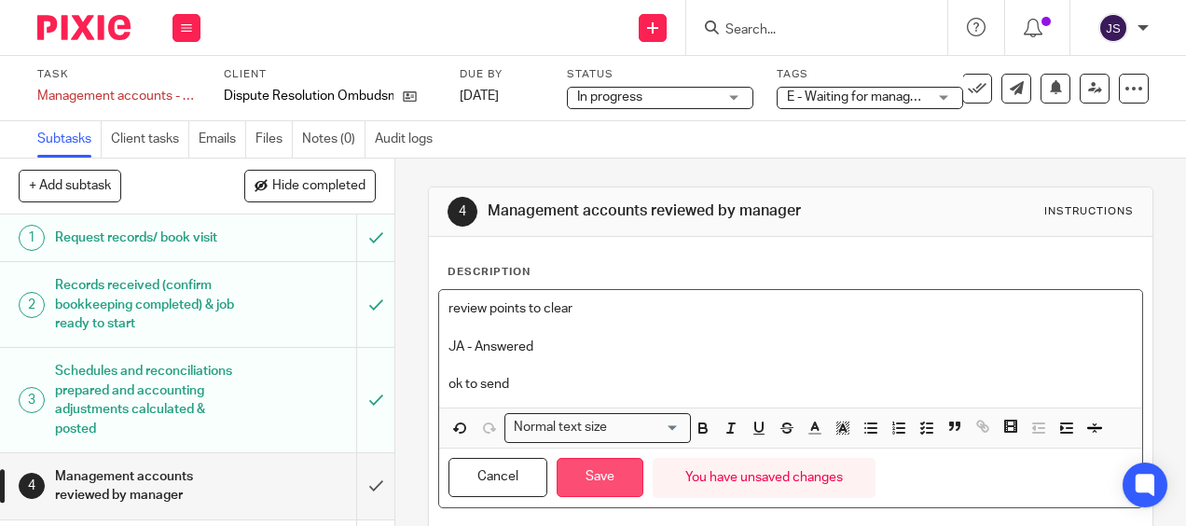
click at [599, 476] on button "Save" at bounding box center [599, 478] width 87 height 40
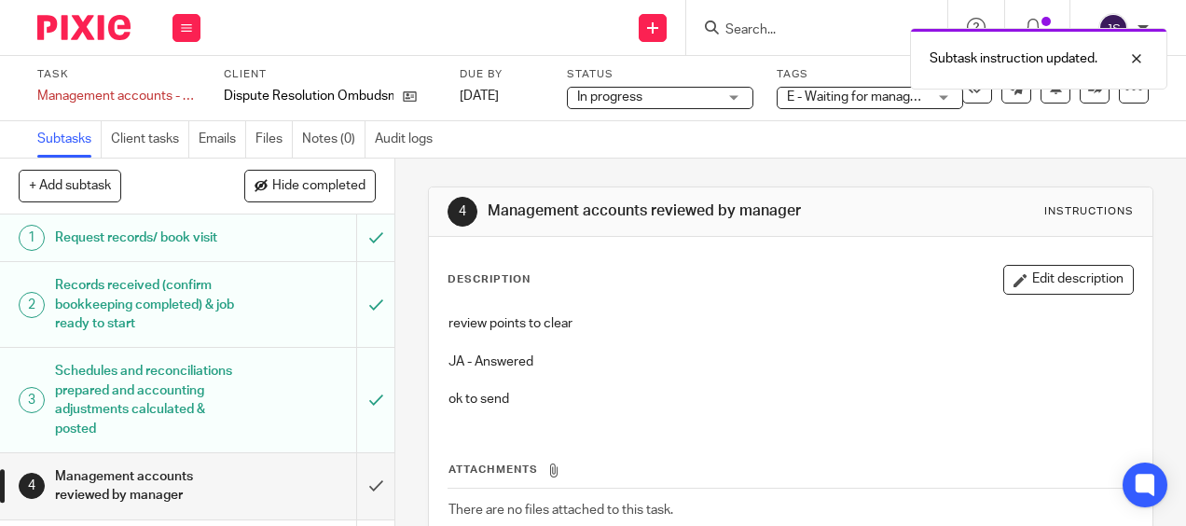
click at [872, 97] on span "E - Waiting for manager review/approval" at bounding box center [901, 96] width 229 height 13
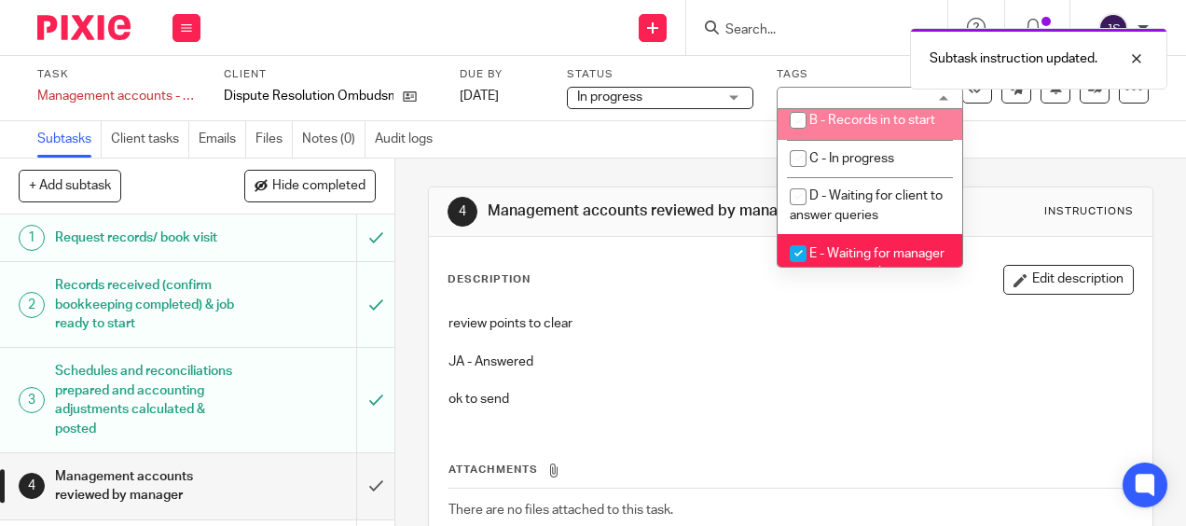
scroll to position [186, 0]
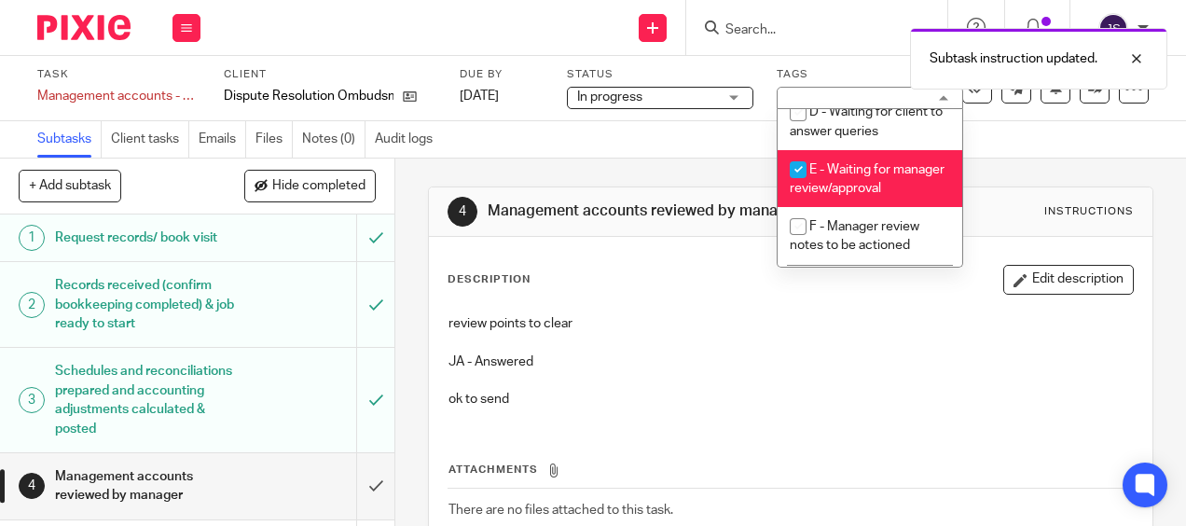
click at [854, 193] on li "E - Waiting for manager review/approval" at bounding box center [869, 178] width 185 height 57
checkbox input "false"
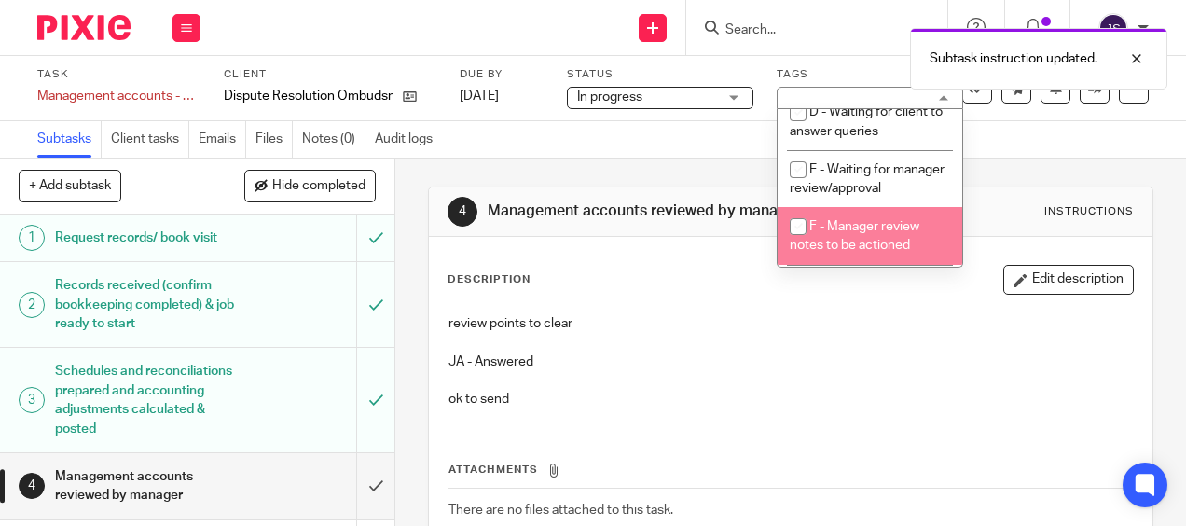
click at [872, 240] on span "F - Manager review notes to be actioned" at bounding box center [854, 236] width 130 height 33
checkbox input "true"
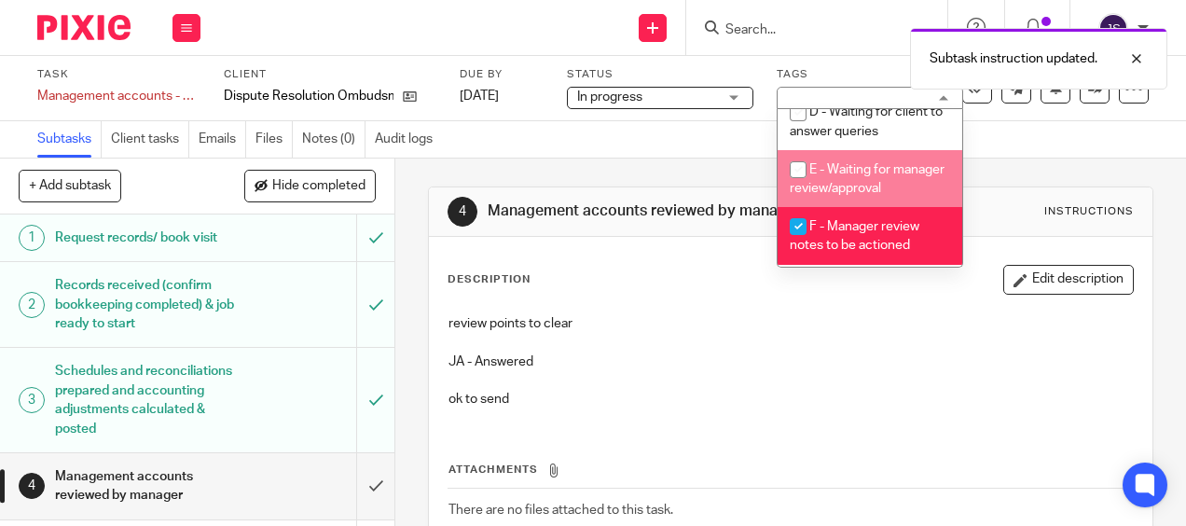
click at [1009, 185] on div "4 Management accounts reviewed by manager Instructions Description Edit descrip…" at bounding box center [790, 403] width 724 height 491
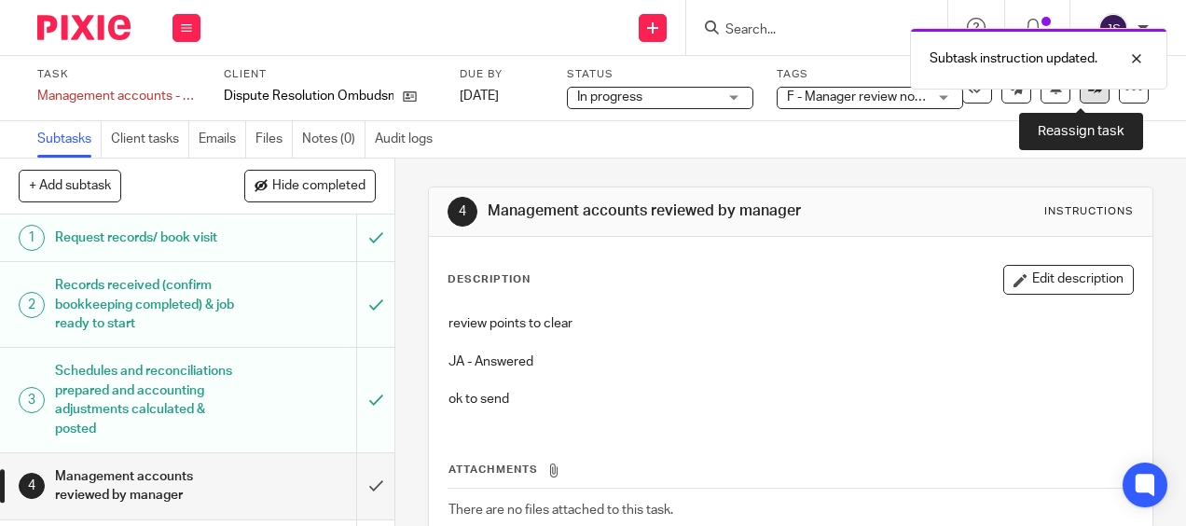
click at [1088, 93] on icon at bounding box center [1095, 88] width 14 height 14
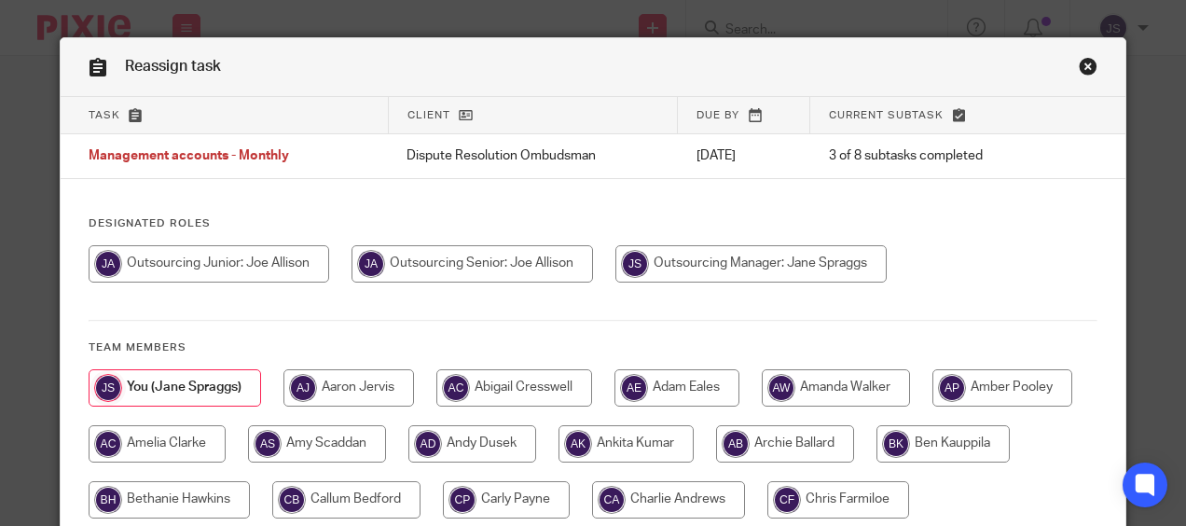
click at [482, 270] on input "radio" at bounding box center [471, 263] width 241 height 37
radio input "true"
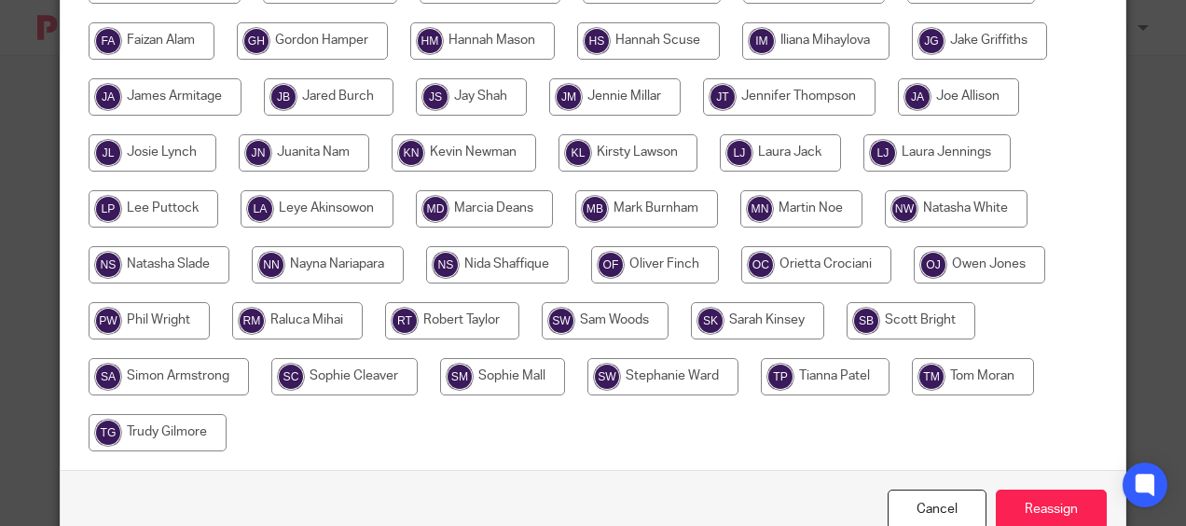
scroll to position [629, 0]
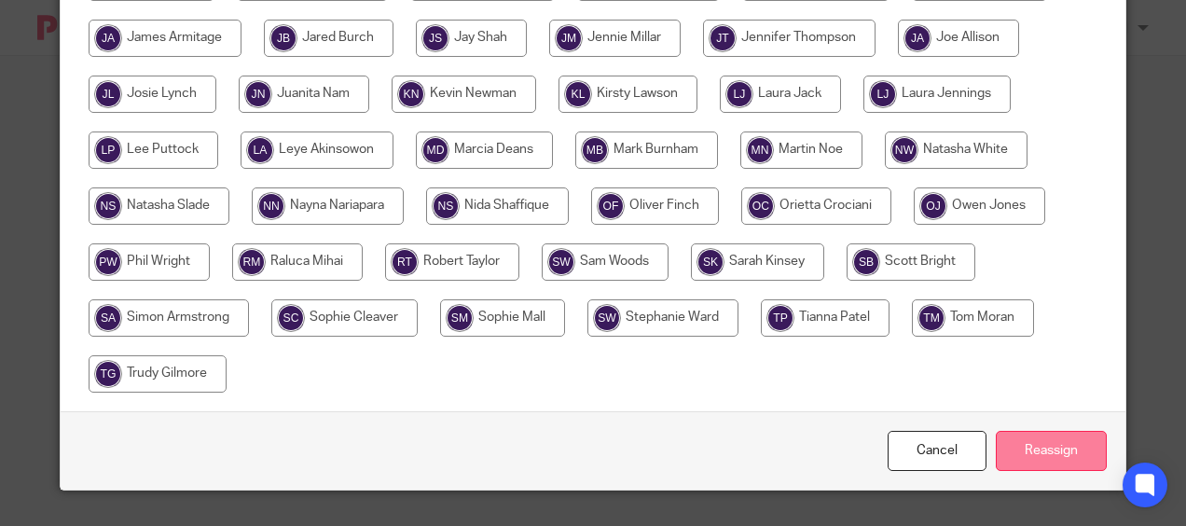
click at [1075, 440] on input "Reassign" at bounding box center [1050, 451] width 111 height 40
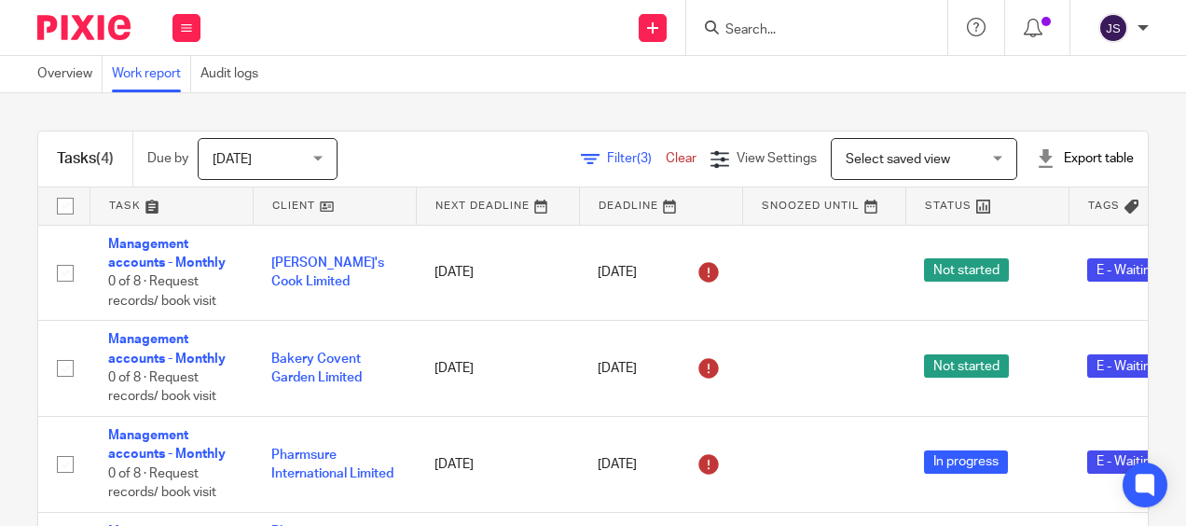
click at [471, 89] on div "Overview Work report Audit logs" at bounding box center [593, 74] width 1186 height 37
click at [413, 76] on div "Overview Work report Audit logs" at bounding box center [593, 74] width 1186 height 37
click at [419, 65] on div "Overview Work report Audit logs" at bounding box center [593, 74] width 1186 height 37
